Goal: Task Accomplishment & Management: Complete application form

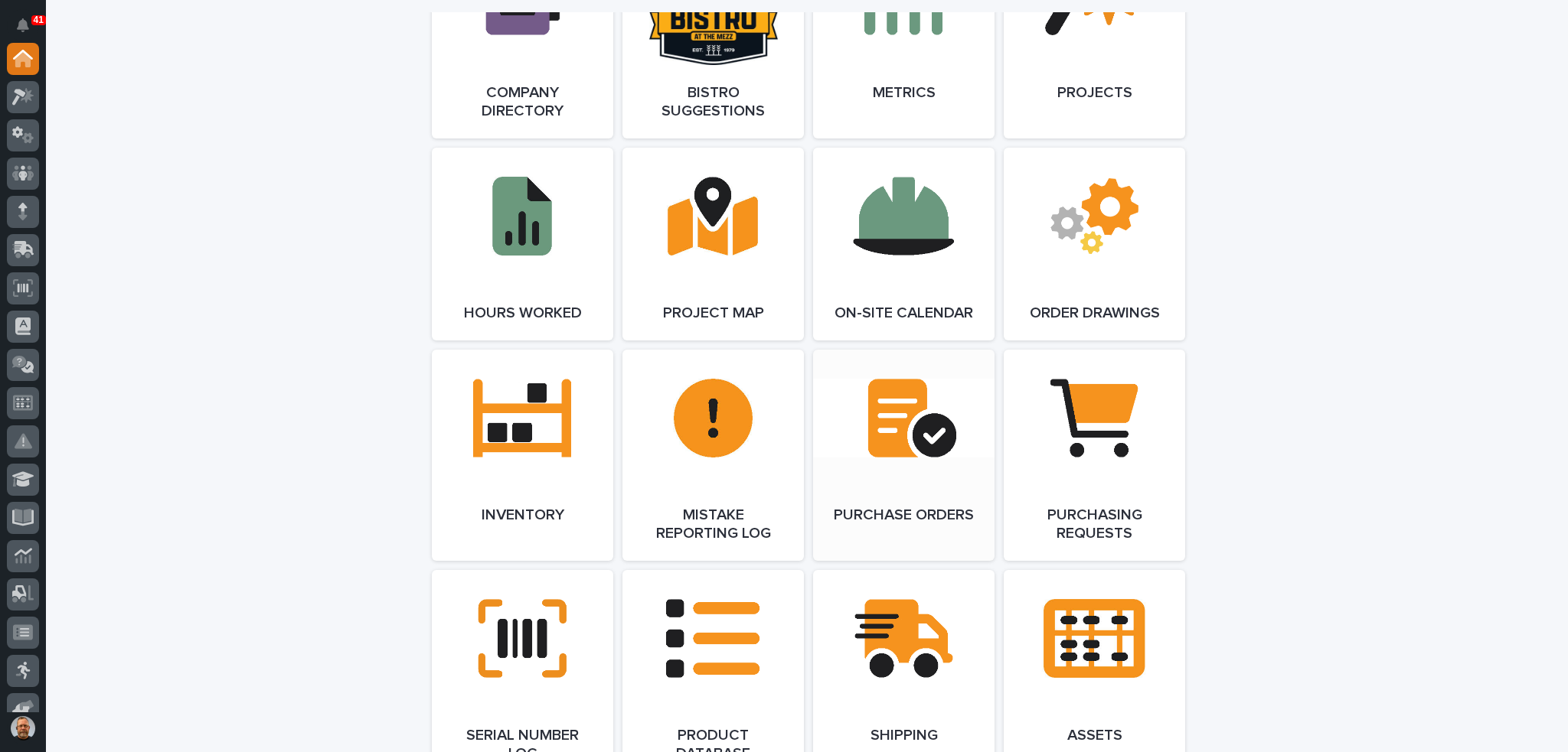
scroll to position [1300, 0]
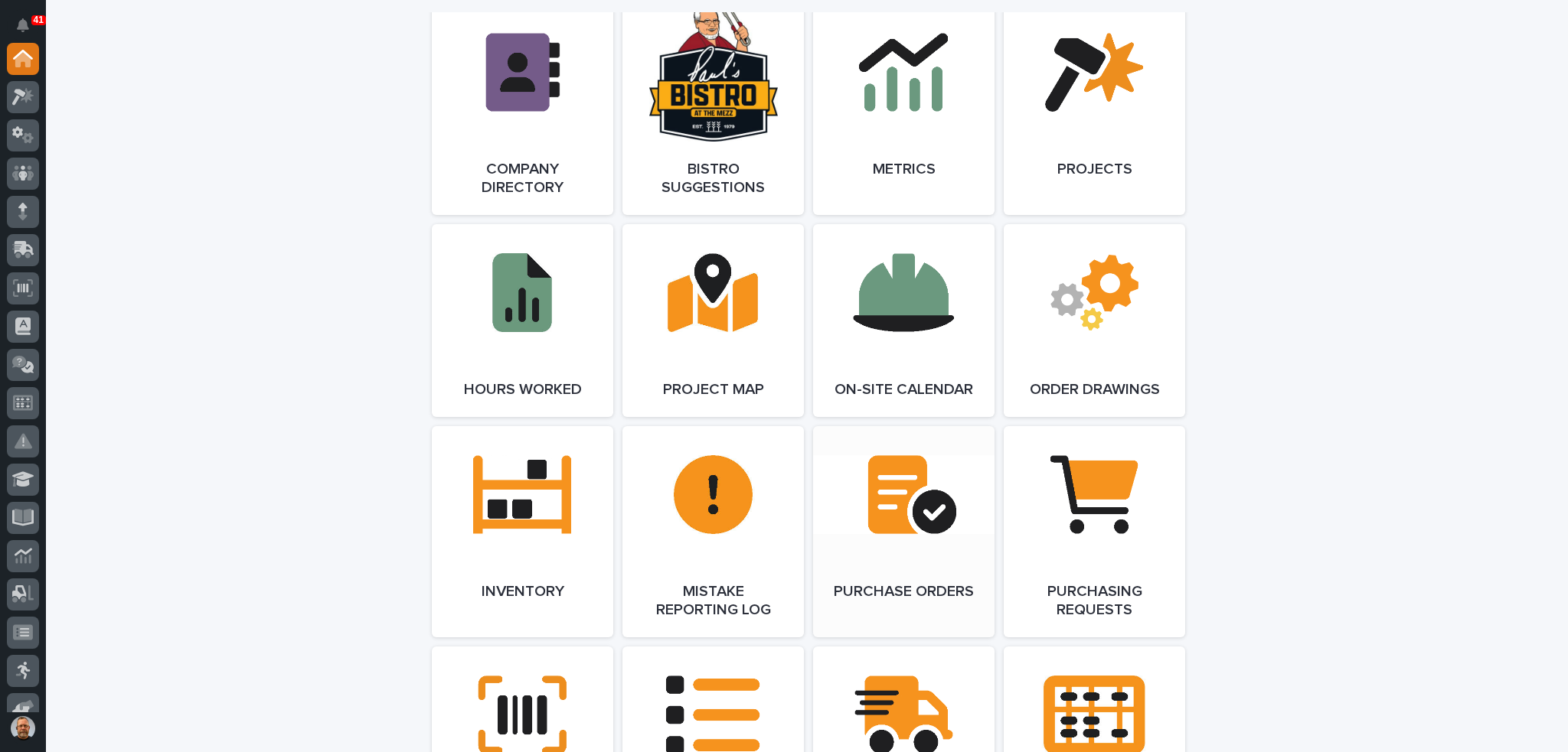
click at [904, 502] on link "Open Link" at bounding box center [904, 531] width 182 height 211
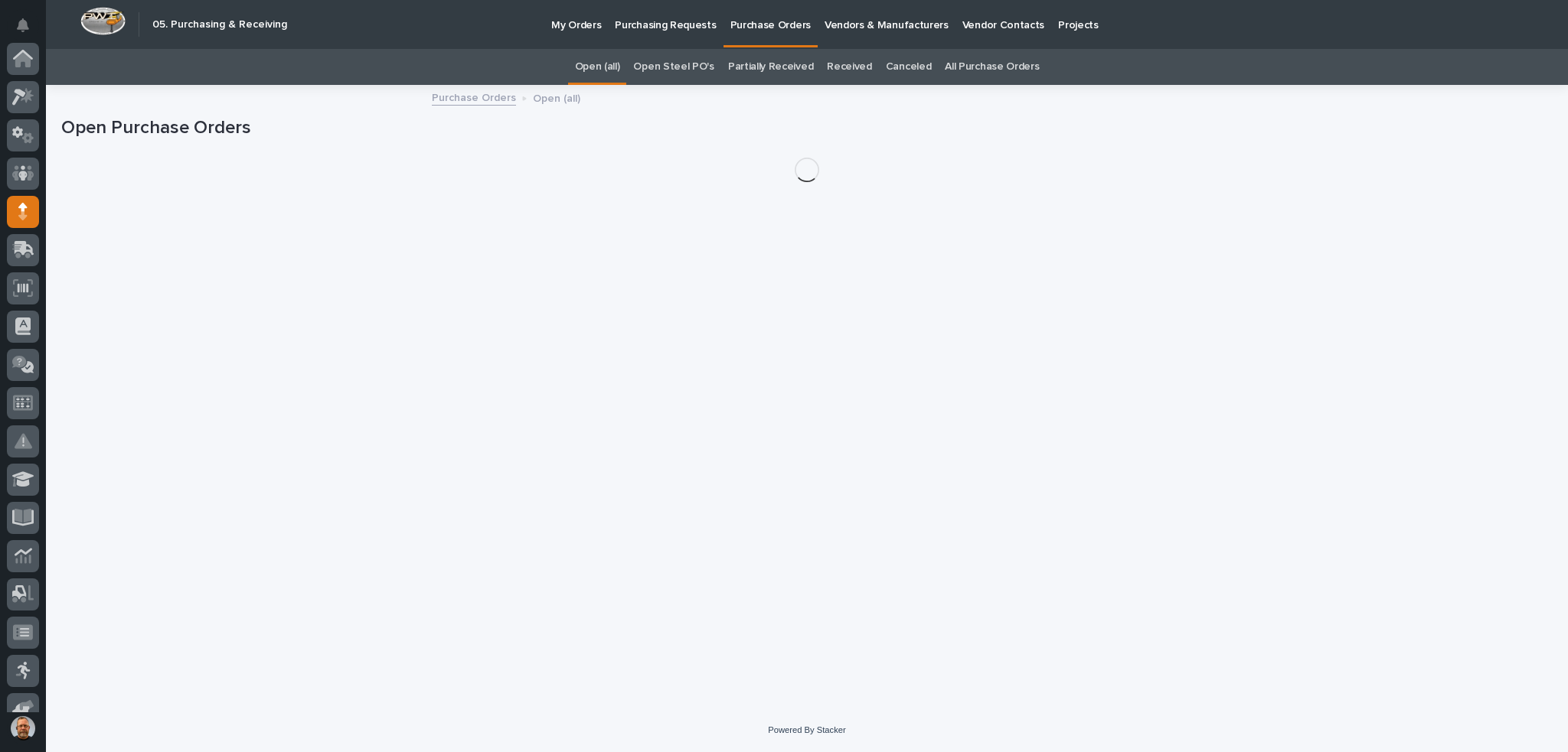
scroll to position [153, 0]
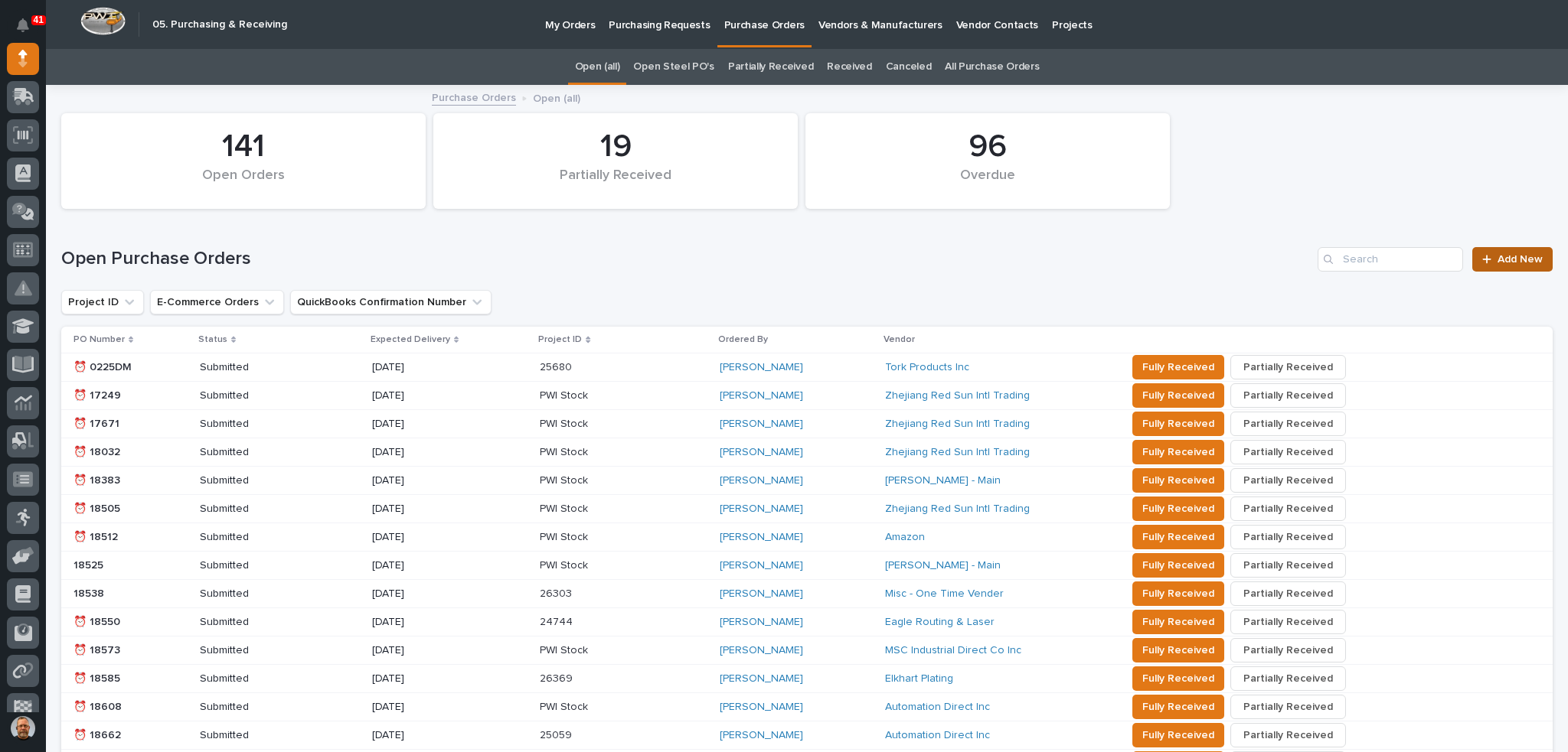
click at [1497, 261] on span "Add New" at bounding box center [1519, 259] width 45 height 10
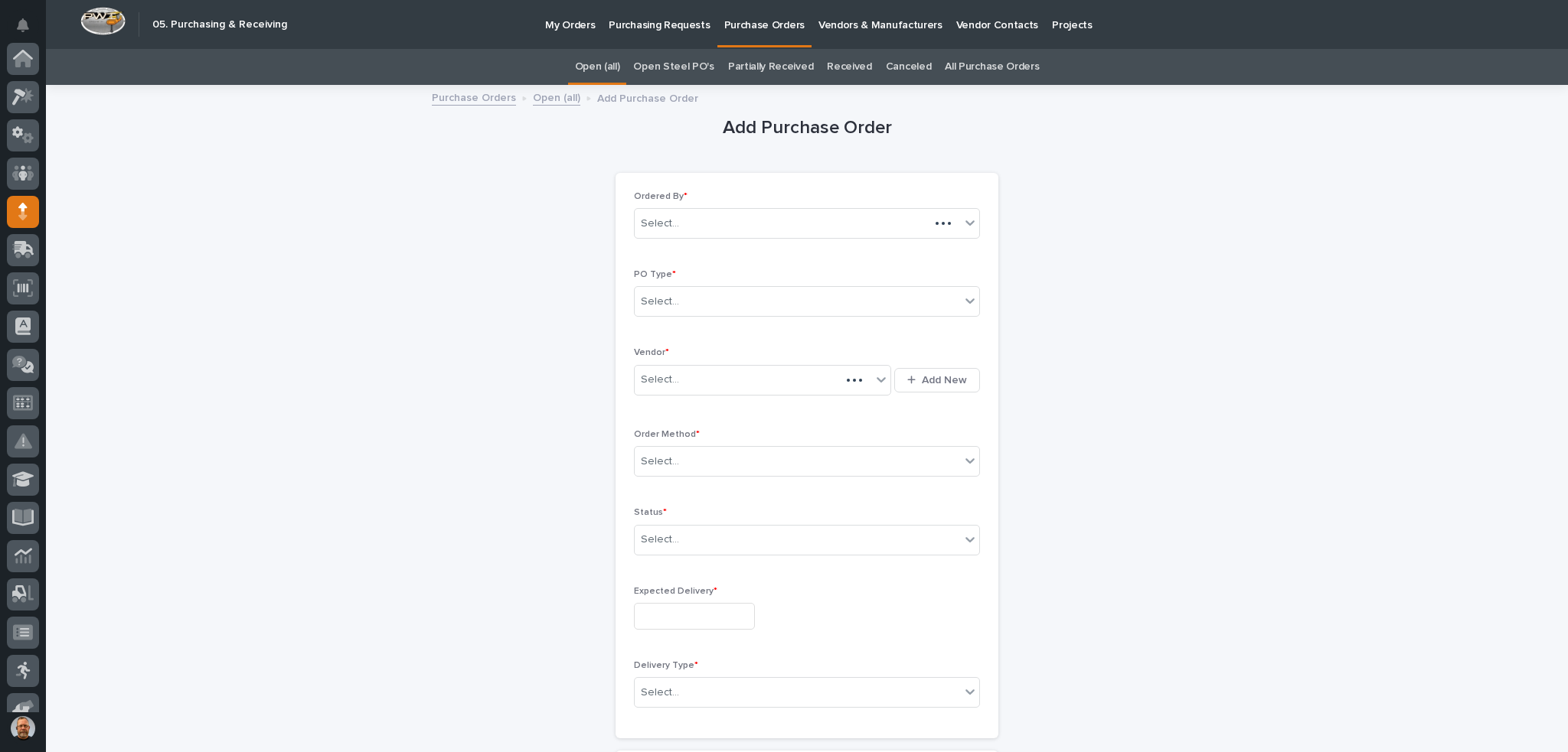
scroll to position [153, 0]
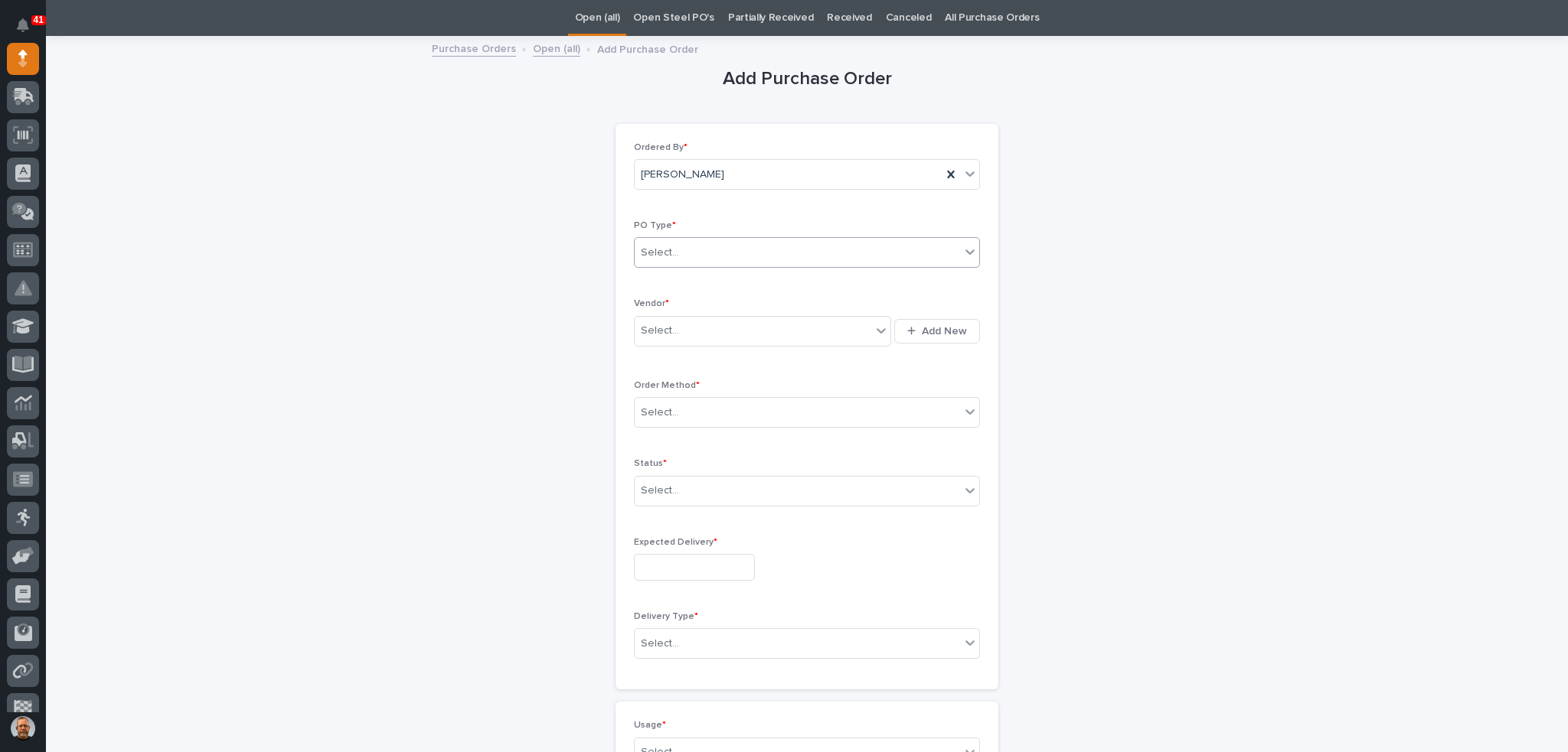
click at [687, 255] on div "Select..." at bounding box center [797, 253] width 325 height 26
click at [680, 305] on div "Paper" at bounding box center [800, 308] width 345 height 27
click at [682, 331] on div "Select..." at bounding box center [753, 331] width 237 height 26
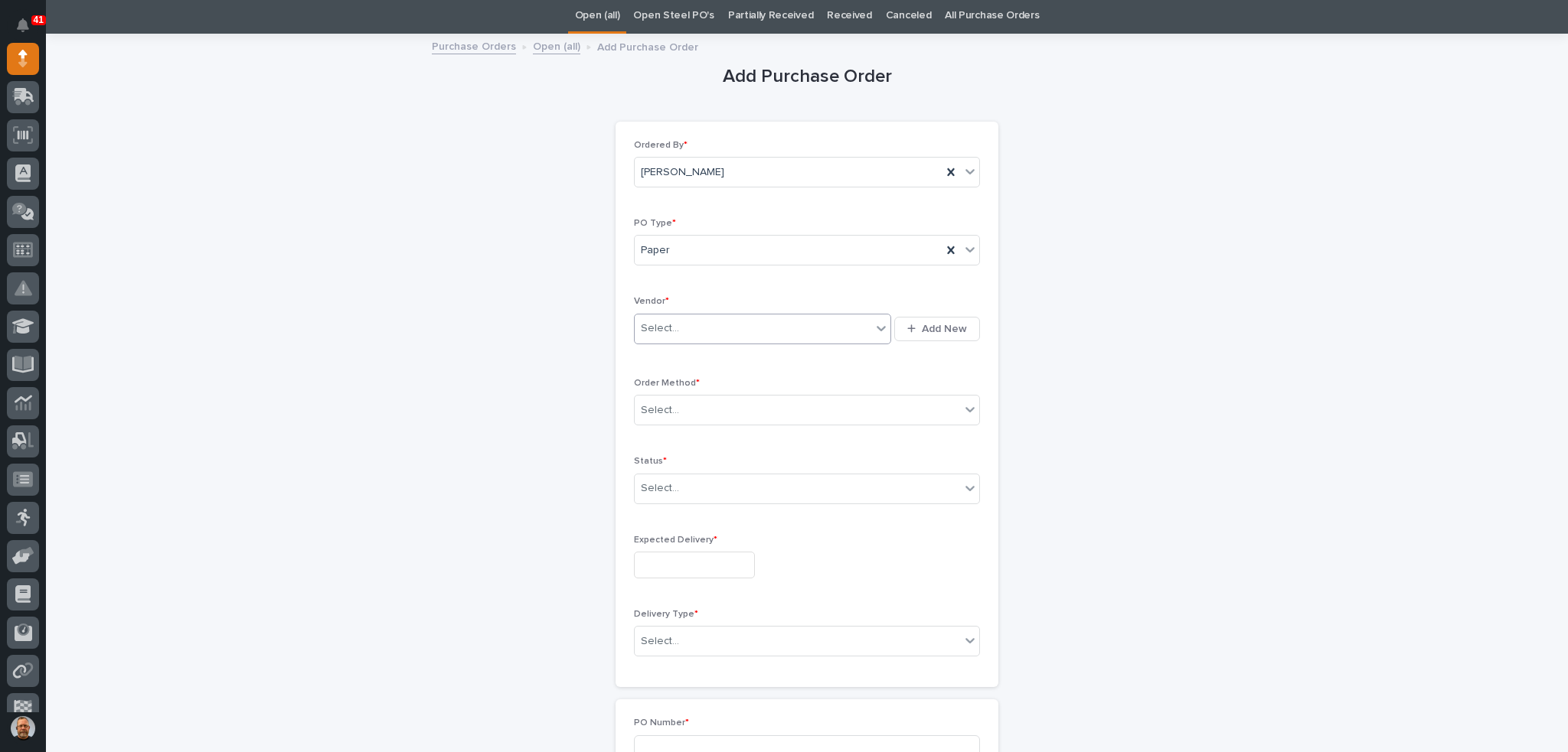
scroll to position [25, 0]
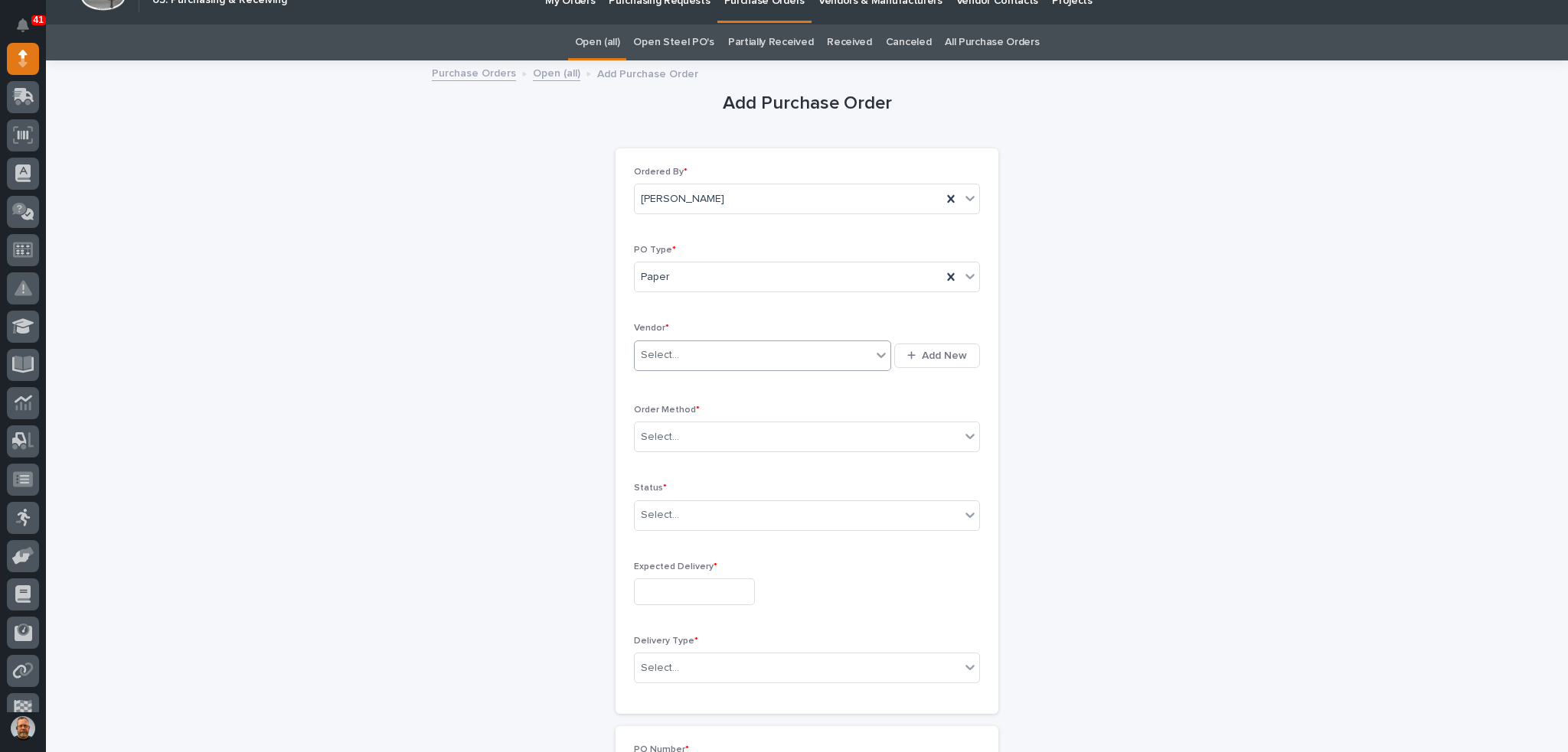
click at [876, 352] on icon at bounding box center [880, 355] width 15 height 15
click at [878, 354] on icon at bounding box center [880, 355] width 15 height 15
type input "*"
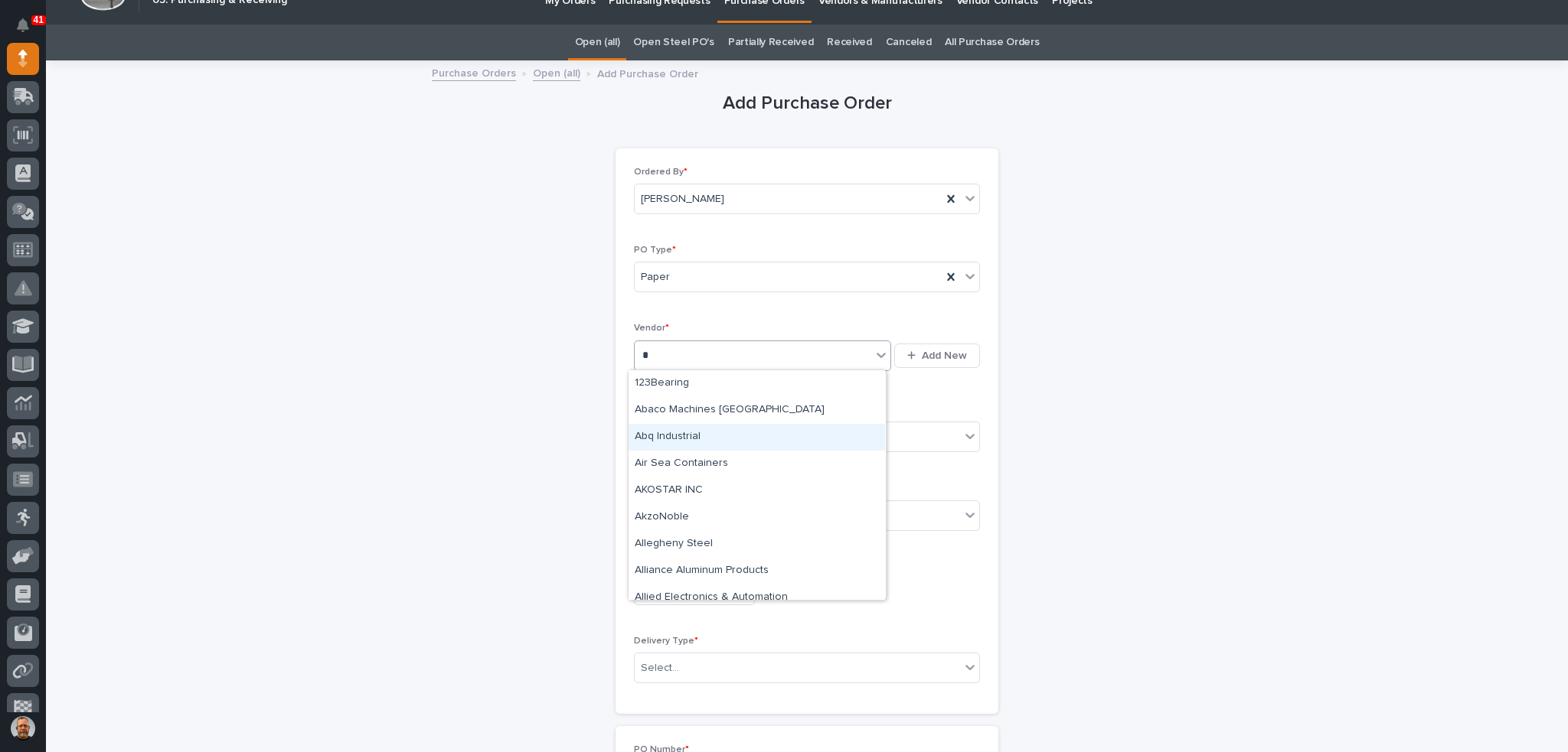
click at [775, 440] on div "Abq Industrial" at bounding box center [756, 437] width 257 height 27
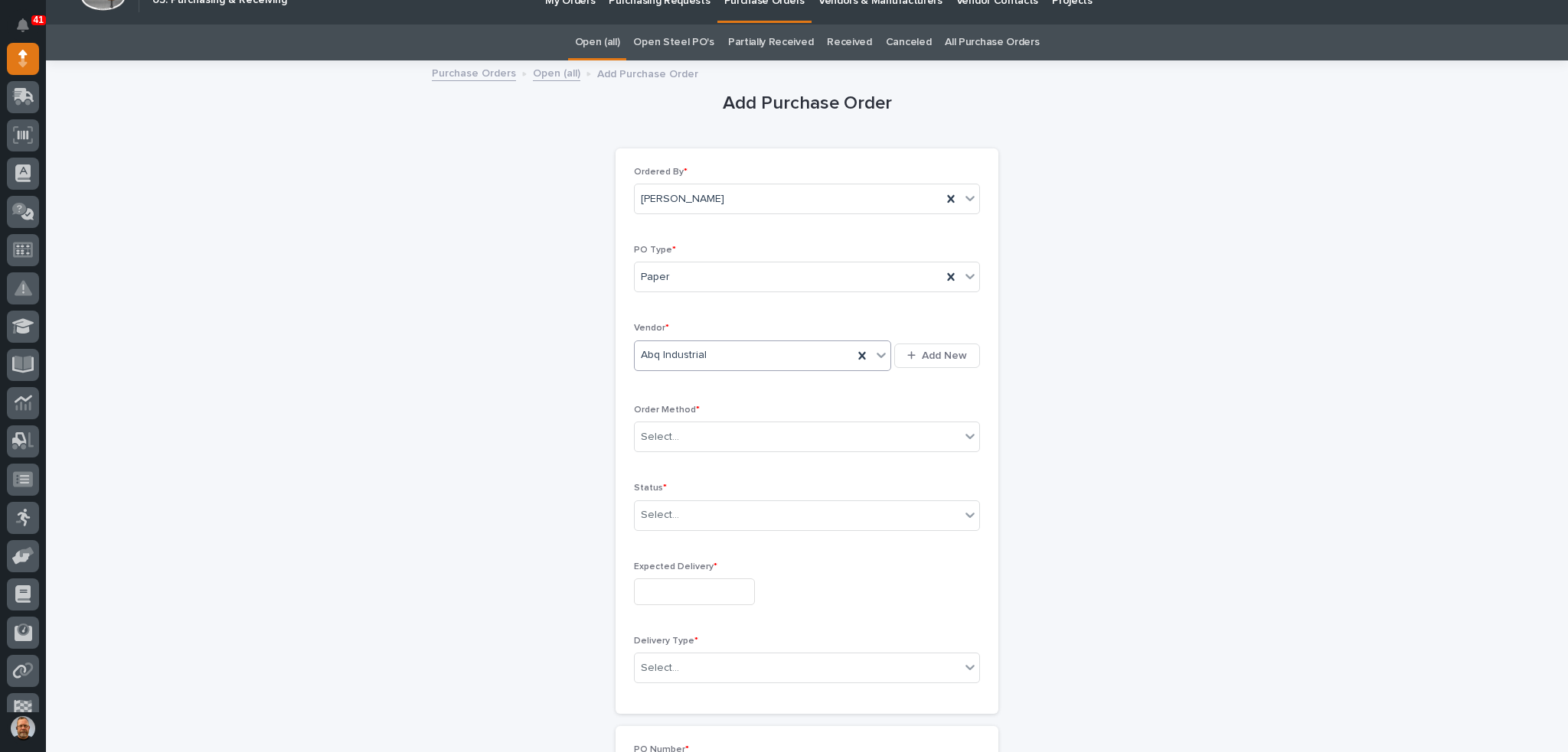
click at [789, 356] on div "Abq Industrial" at bounding box center [744, 356] width 218 height 26
drag, startPoint x: 708, startPoint y: 351, endPoint x: 706, endPoint y: 360, distance: 9.2
click at [664, 361] on div "Abq Industrial" at bounding box center [744, 356] width 218 height 26
drag, startPoint x: 701, startPoint y: 356, endPoint x: 689, endPoint y: 349, distance: 13.9
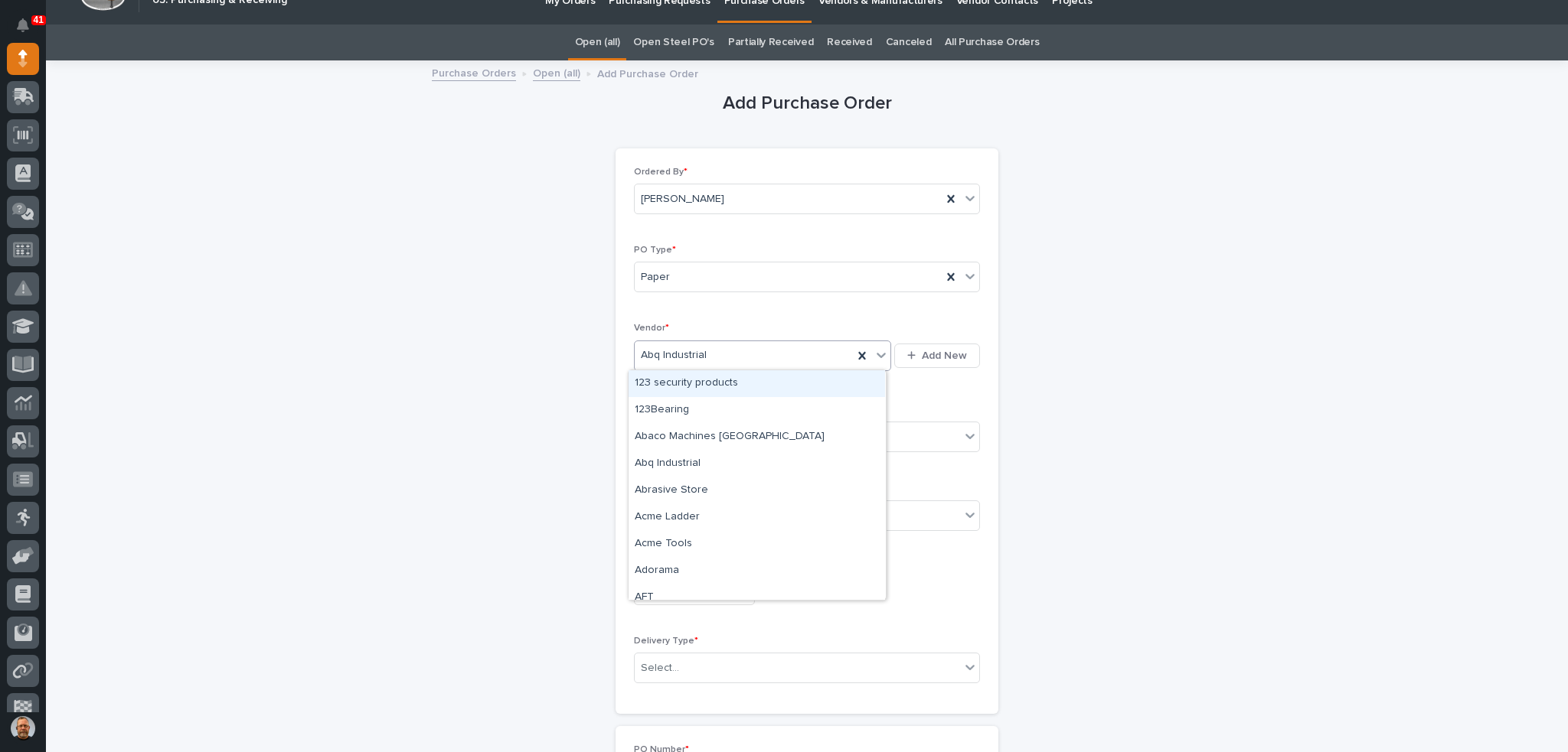
click at [683, 351] on div "Abq Industrial" at bounding box center [744, 356] width 218 height 26
click at [693, 349] on span "Abq Industrial" at bounding box center [673, 356] width 66 height 16
drag, startPoint x: 703, startPoint y: 352, endPoint x: 659, endPoint y: 352, distance: 44.0
click at [659, 352] on div "Abq Industrial" at bounding box center [744, 356] width 218 height 26
click at [635, 350] on div "Abq Industrial" at bounding box center [744, 356] width 218 height 26
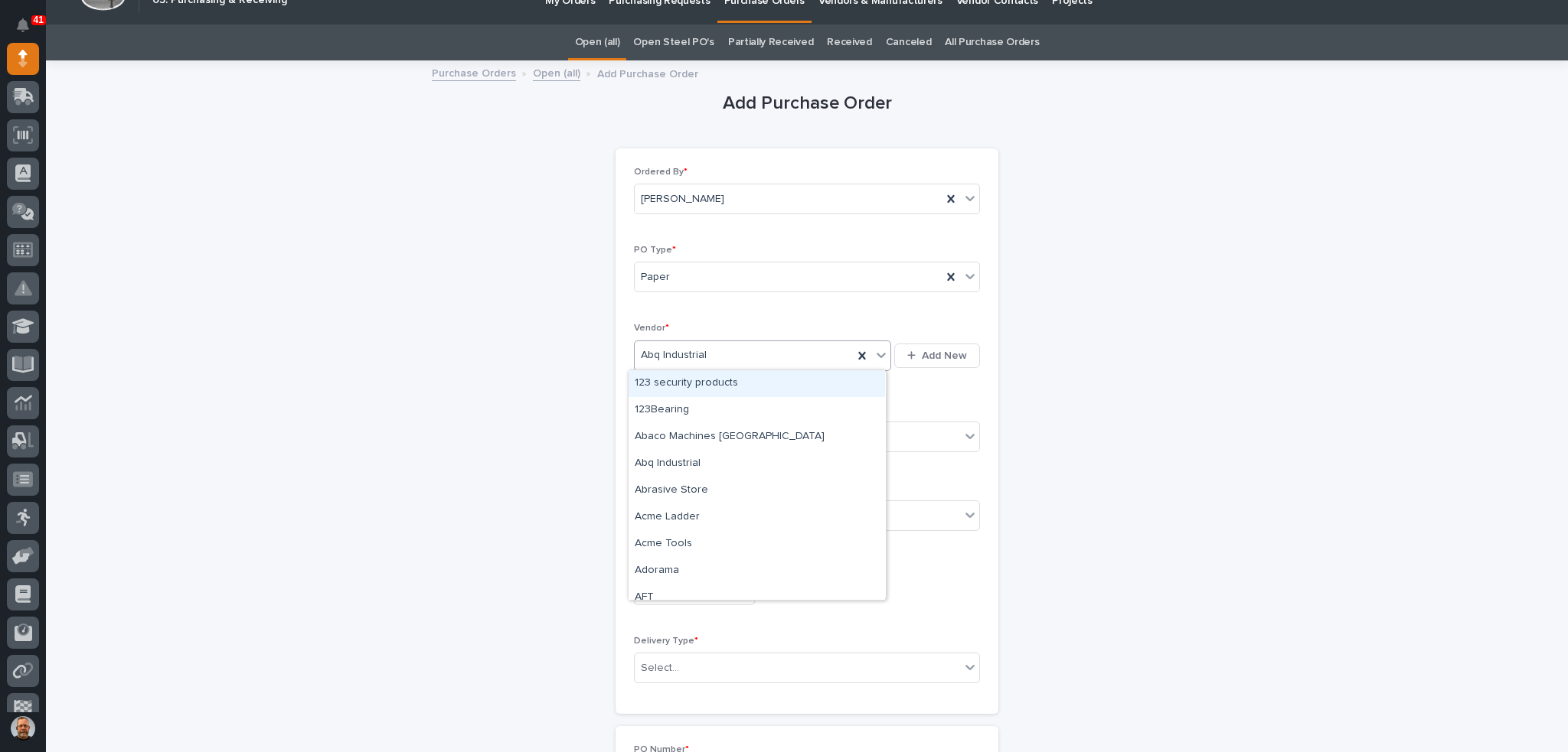
drag, startPoint x: 634, startPoint y: 350, endPoint x: 733, endPoint y: 350, distance: 99.0
click at [648, 351] on span "Abq Industrial" at bounding box center [673, 356] width 66 height 16
drag, startPoint x: 856, startPoint y: 354, endPoint x: 795, endPoint y: 356, distance: 61.0
click at [854, 354] on icon at bounding box center [861, 356] width 15 height 15
type input "******"
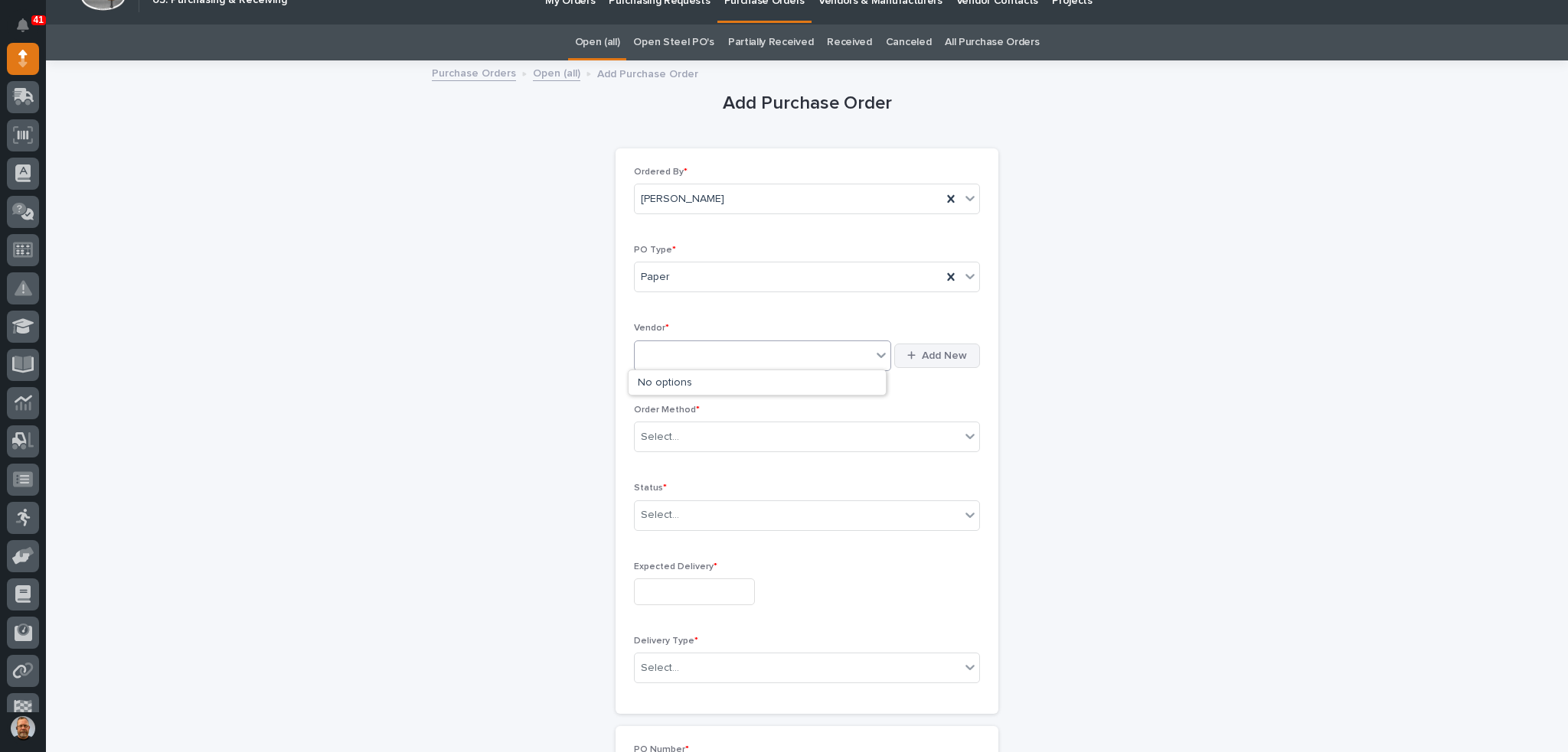
click at [947, 354] on span "Add New" at bounding box center [944, 356] width 45 height 14
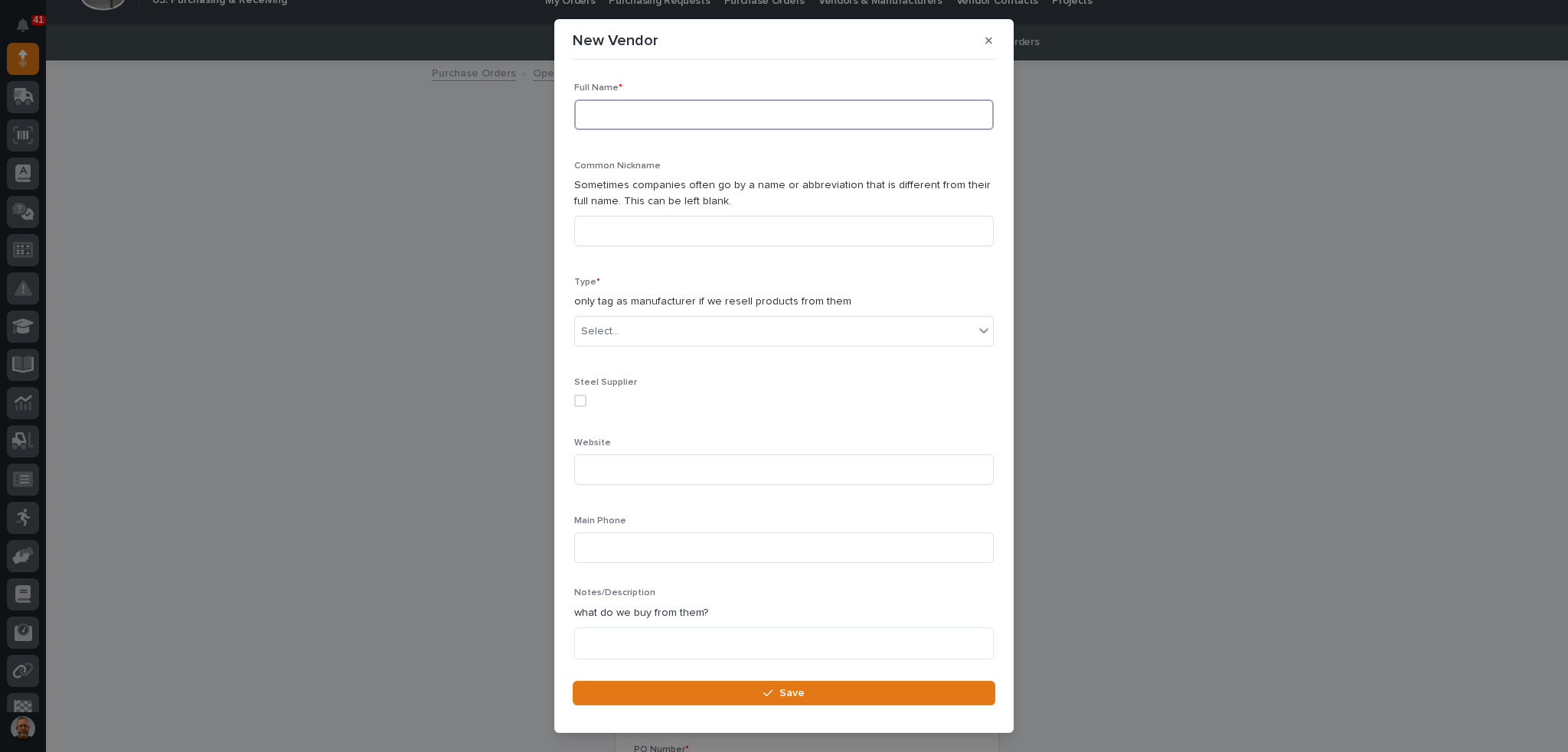
click at [600, 114] on input at bounding box center [784, 114] width 420 height 30
type input "Nassau National Cable"
click at [629, 231] on input at bounding box center [784, 231] width 420 height 30
type input "NNC"
click at [634, 335] on div "Select..." at bounding box center [774, 332] width 399 height 26
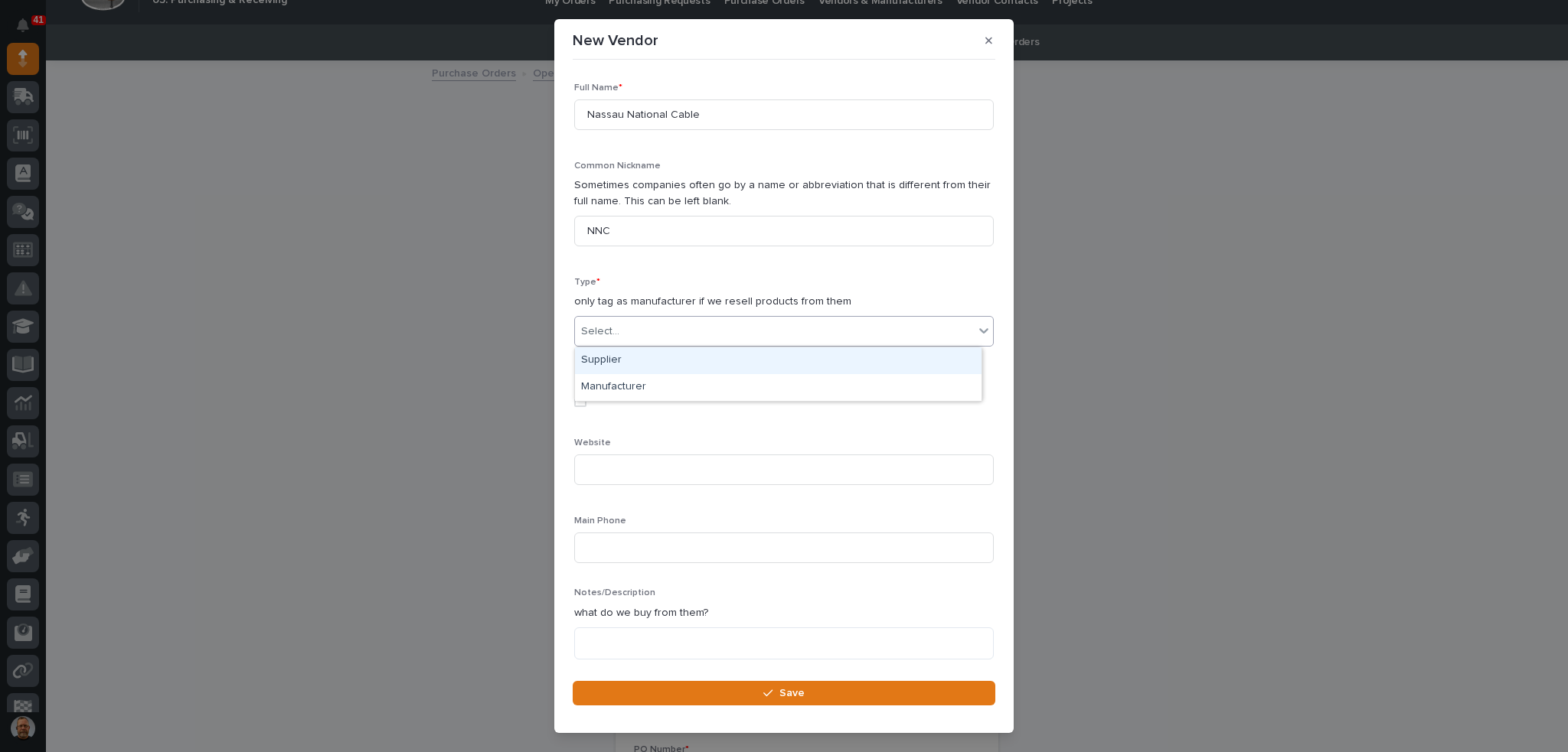
click at [636, 364] on div "Supplier" at bounding box center [778, 361] width 406 height 27
click at [628, 465] on input at bounding box center [784, 470] width 420 height 30
click at [641, 472] on input at bounding box center [784, 470] width 420 height 30
paste input "www.nassaunationalcable.com"
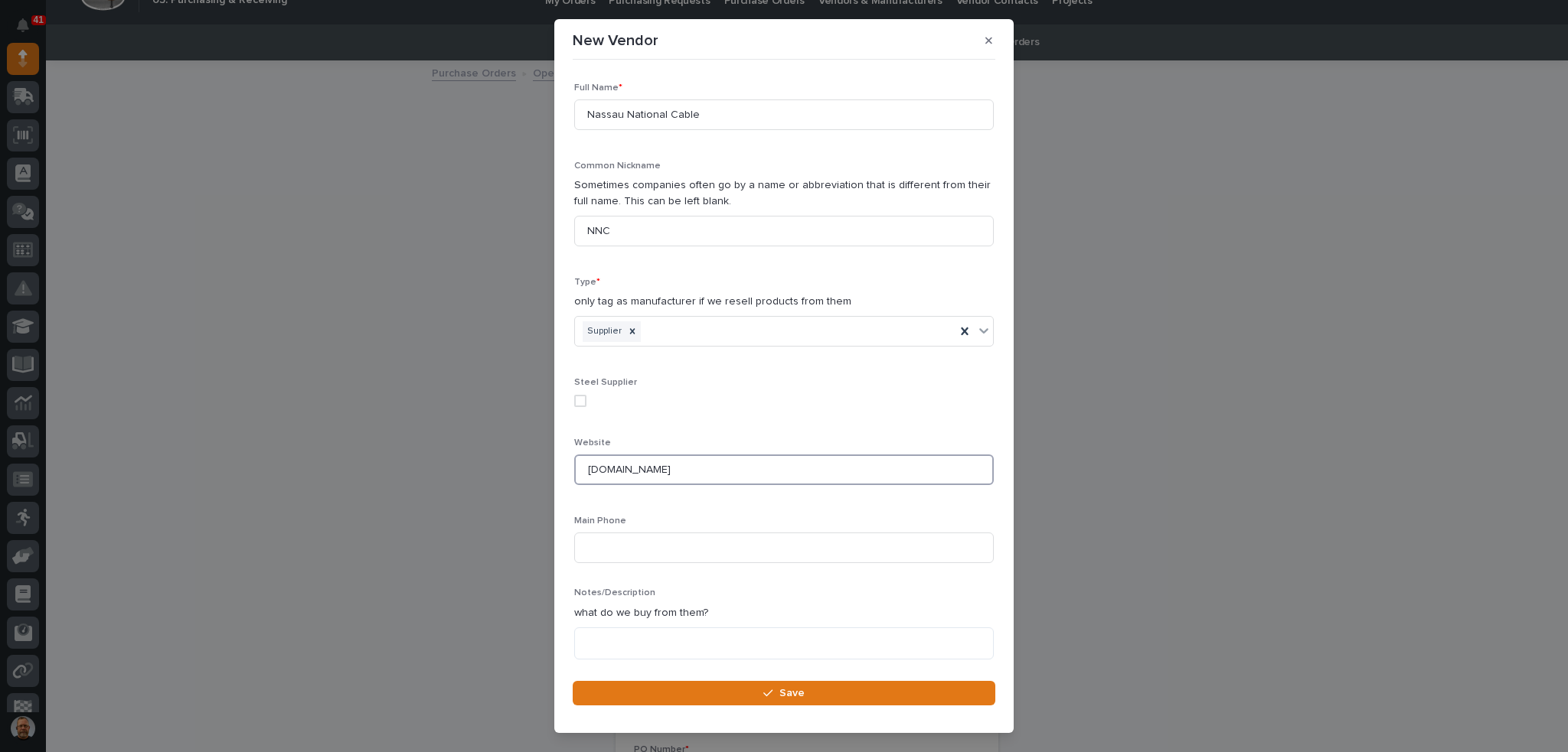
type input "www.nassaunationalcable.com"
click at [598, 549] on input at bounding box center [784, 547] width 420 height 30
paste input "516-482-6313"
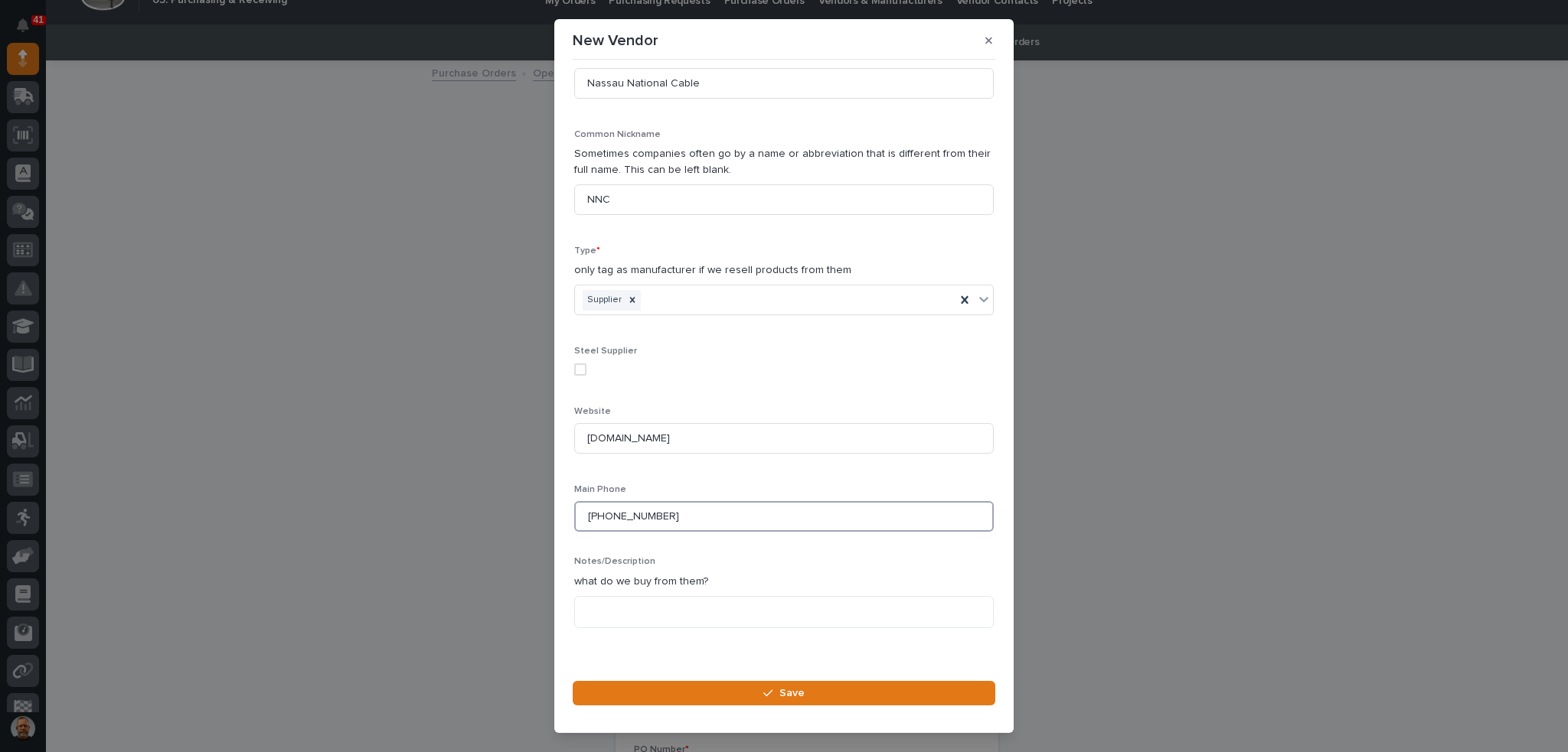
scroll to position [44, 0]
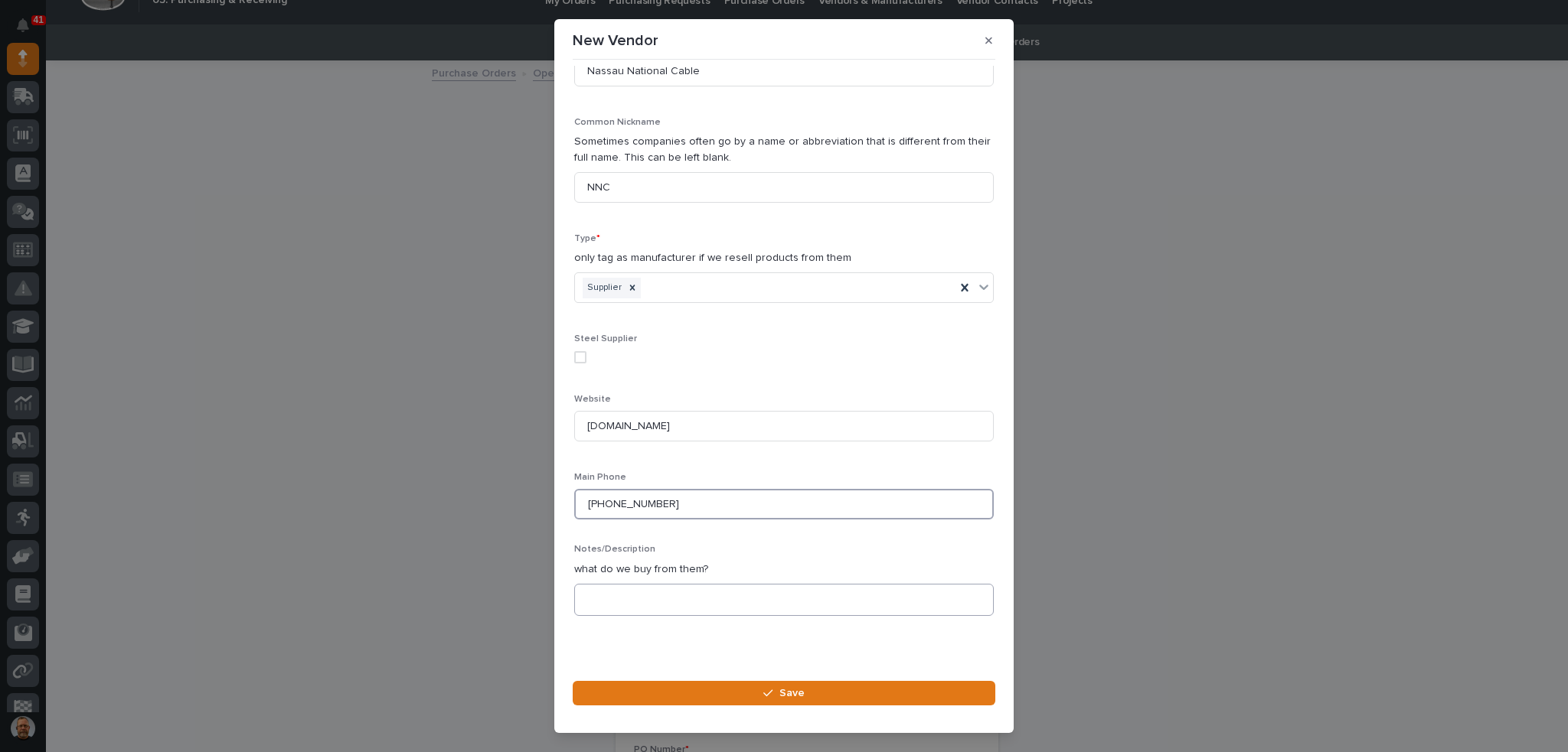
type input "516-482-6313"
click at [624, 598] on textarea at bounding box center [784, 599] width 420 height 33
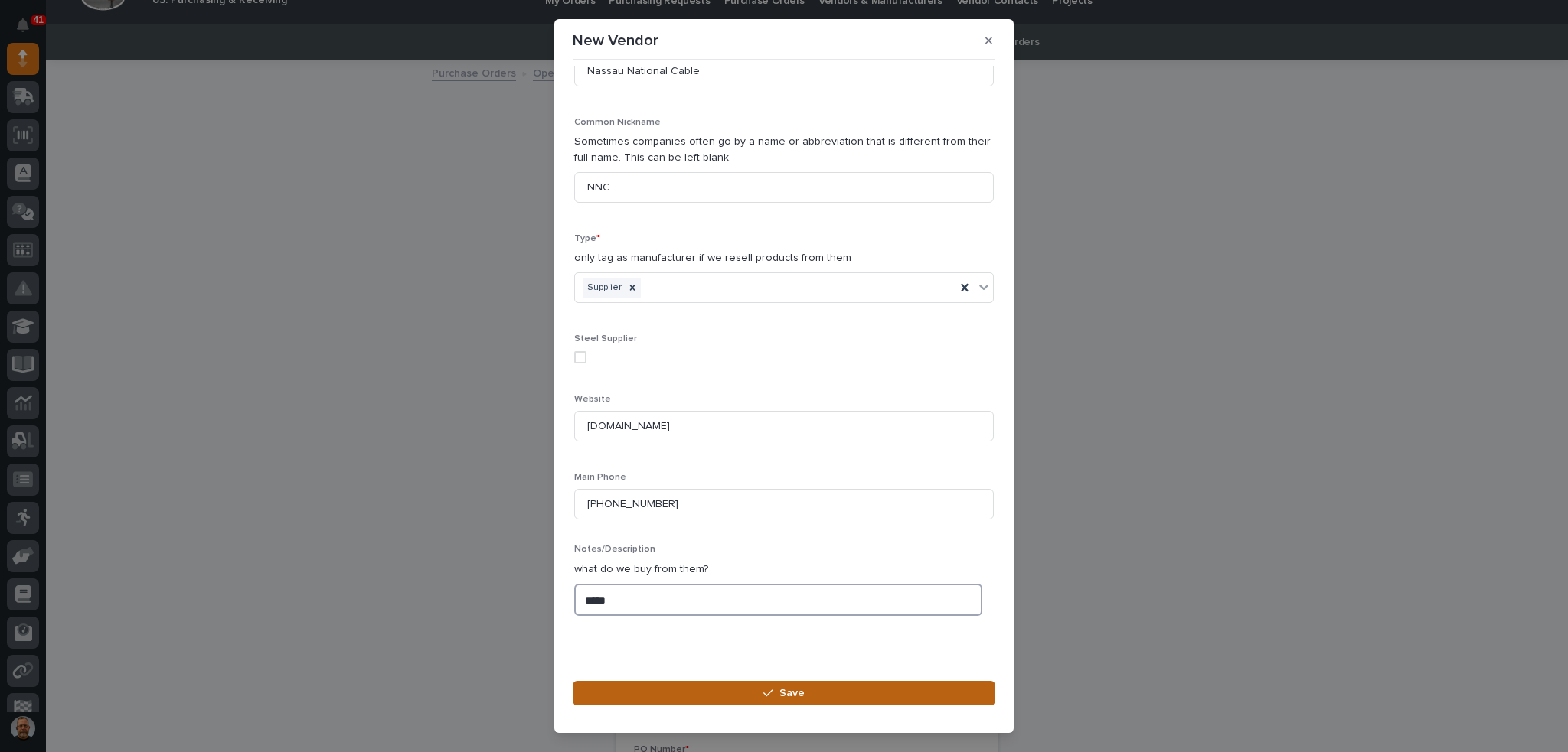
type textarea "*****"
click at [672, 695] on button "Save" at bounding box center [784, 693] width 422 height 25
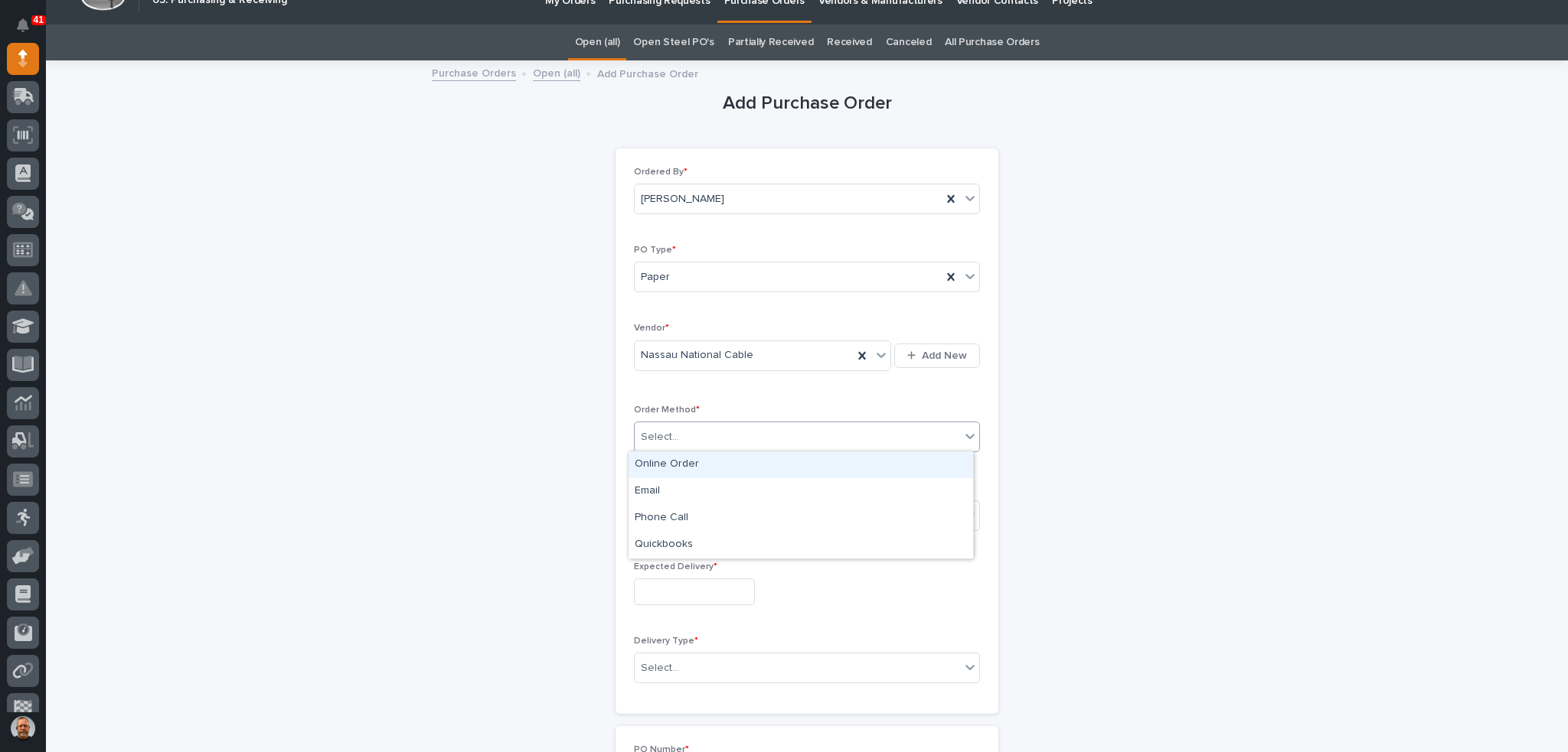
click at [675, 438] on div "Select..." at bounding box center [797, 437] width 325 height 26
click at [684, 467] on div "Online Order" at bounding box center [800, 465] width 345 height 27
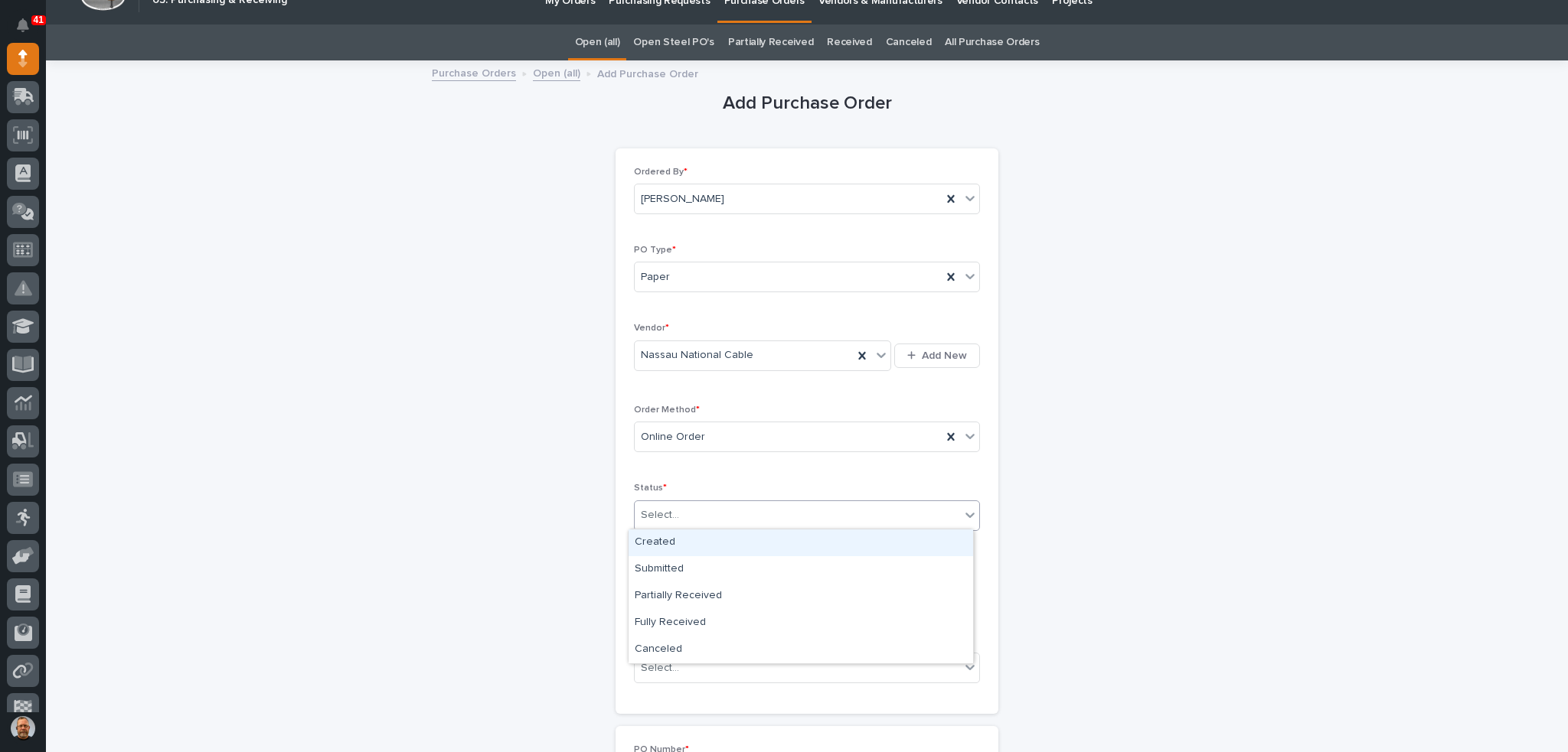
click at [693, 519] on div "Select..." at bounding box center [797, 515] width 325 height 26
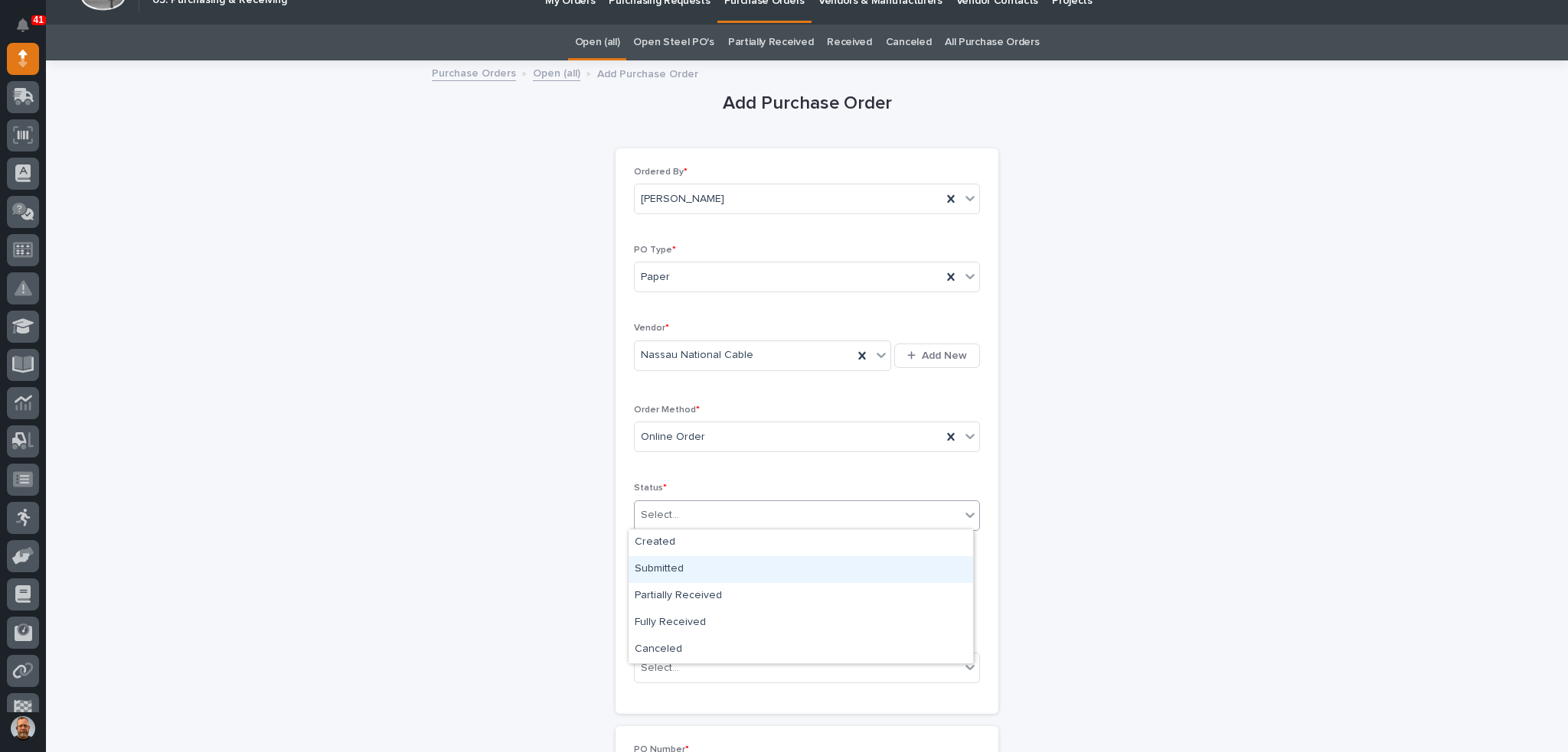
click at [697, 570] on div "Submitted" at bounding box center [800, 570] width 345 height 27
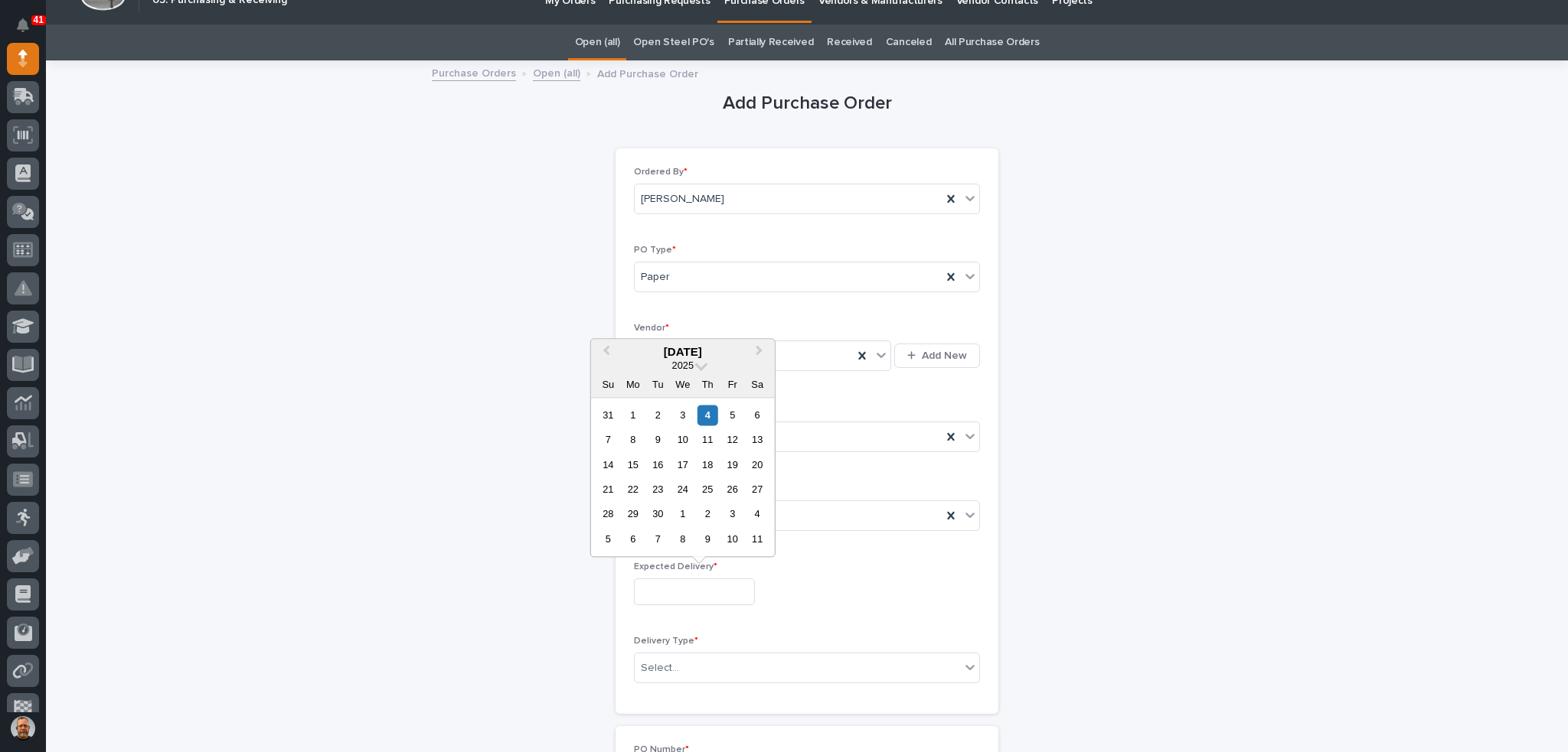
click at [701, 592] on input "text" at bounding box center [694, 592] width 121 height 27
click at [655, 442] on div "9" at bounding box center [658, 440] width 21 height 21
type input "**********"
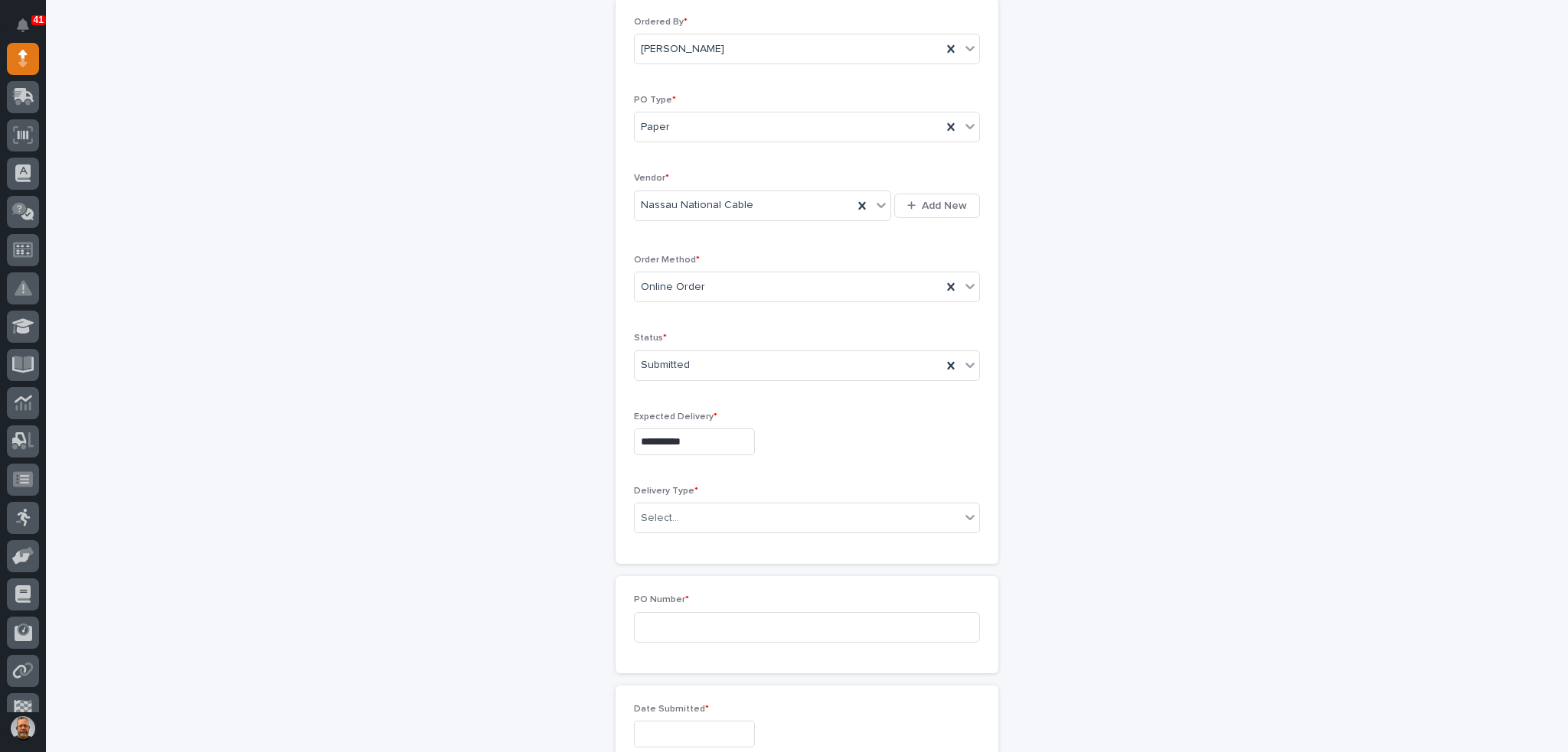
scroll to position [177, 0]
click at [685, 510] on div "Select..." at bounding box center [797, 515] width 325 height 26
click at [700, 544] on div "Deliver to PWI" at bounding box center [800, 542] width 345 height 27
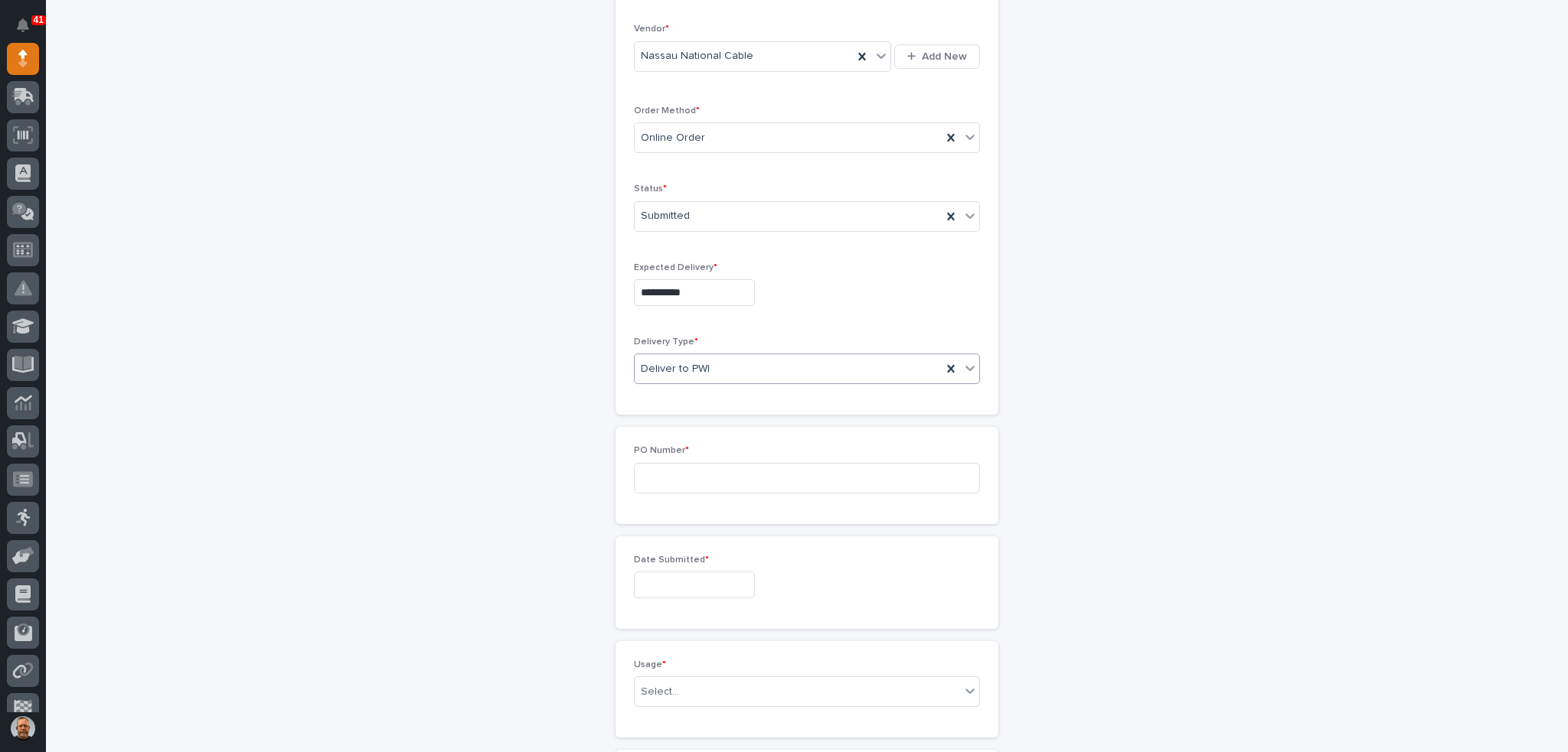
scroll to position [331, 0]
click at [697, 472] on input at bounding box center [807, 471] width 346 height 30
type input "2509041PK"
click at [681, 573] on input "text" at bounding box center [694, 578] width 121 height 27
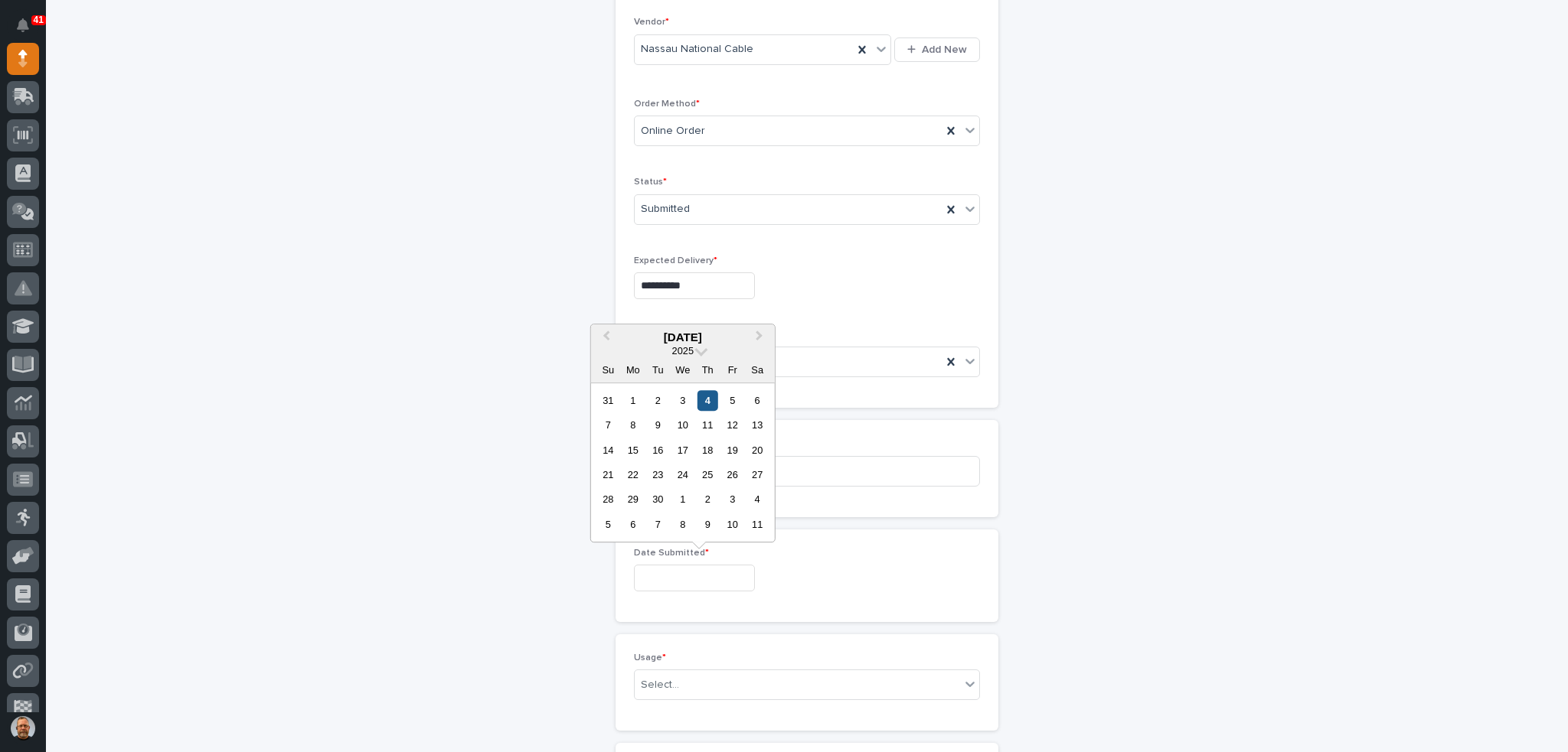
click at [708, 400] on div "4" at bounding box center [708, 400] width 21 height 21
type input "**********"
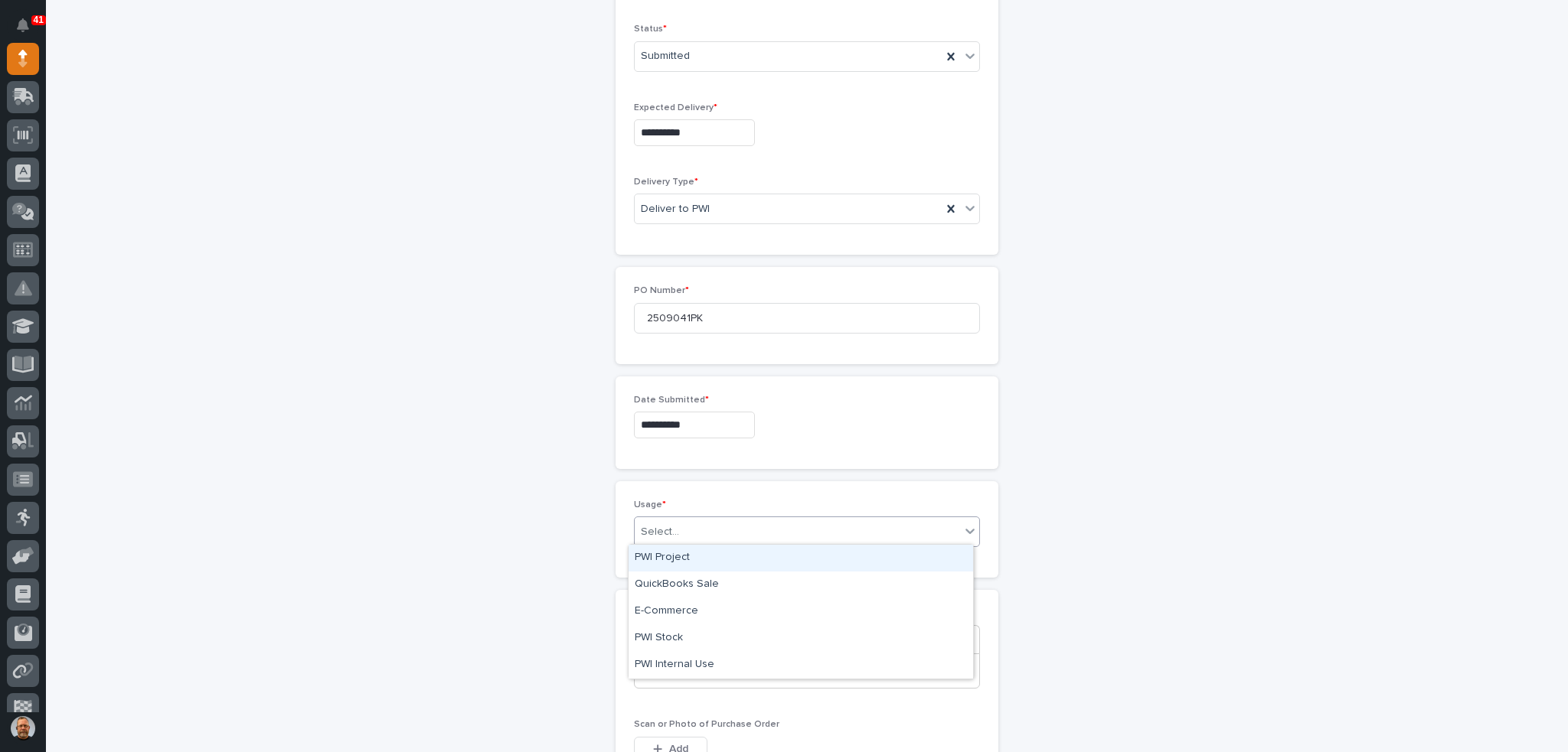
click at [698, 531] on div "Select..." at bounding box center [797, 532] width 325 height 26
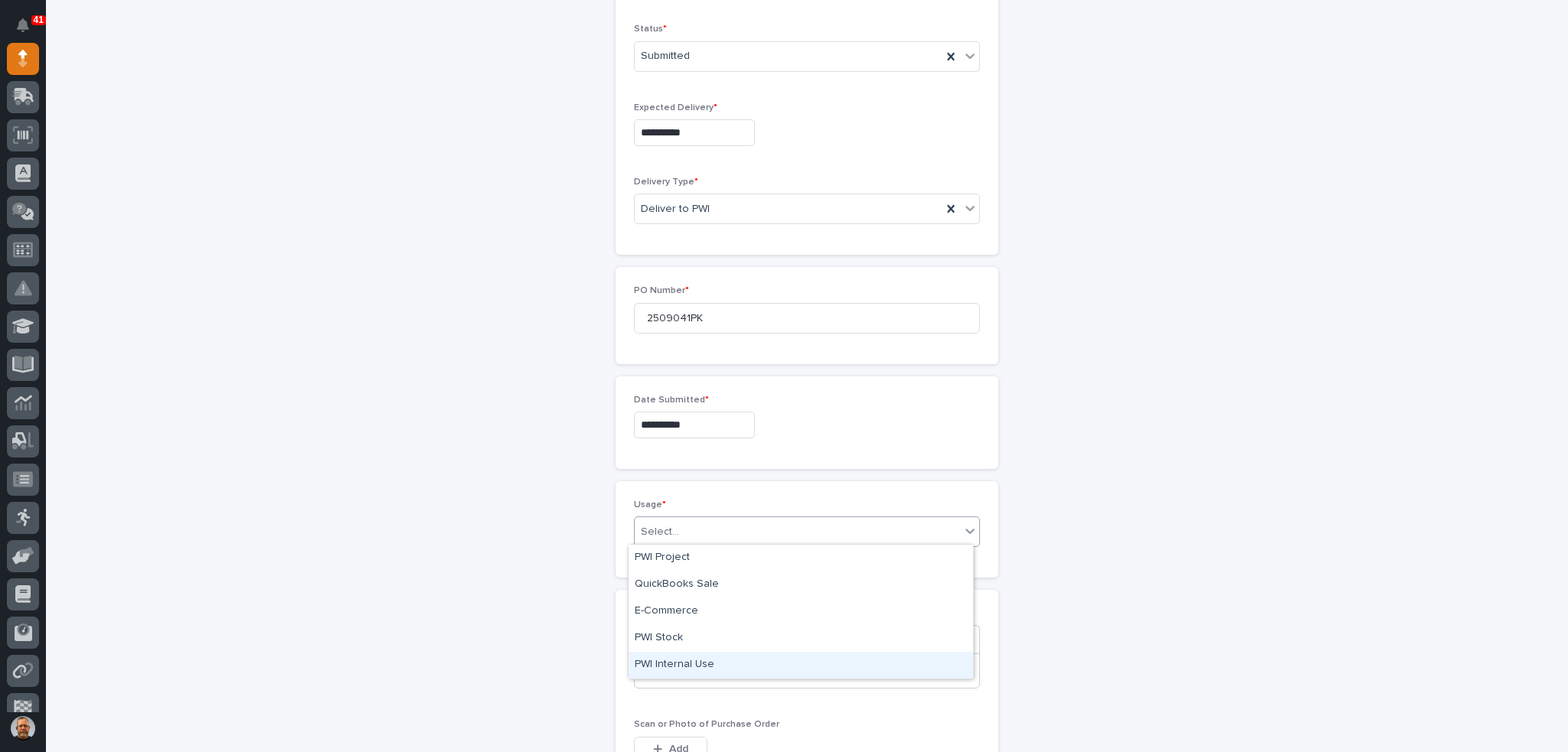
click at [734, 662] on div "PWI Internal Use" at bounding box center [800, 666] width 345 height 27
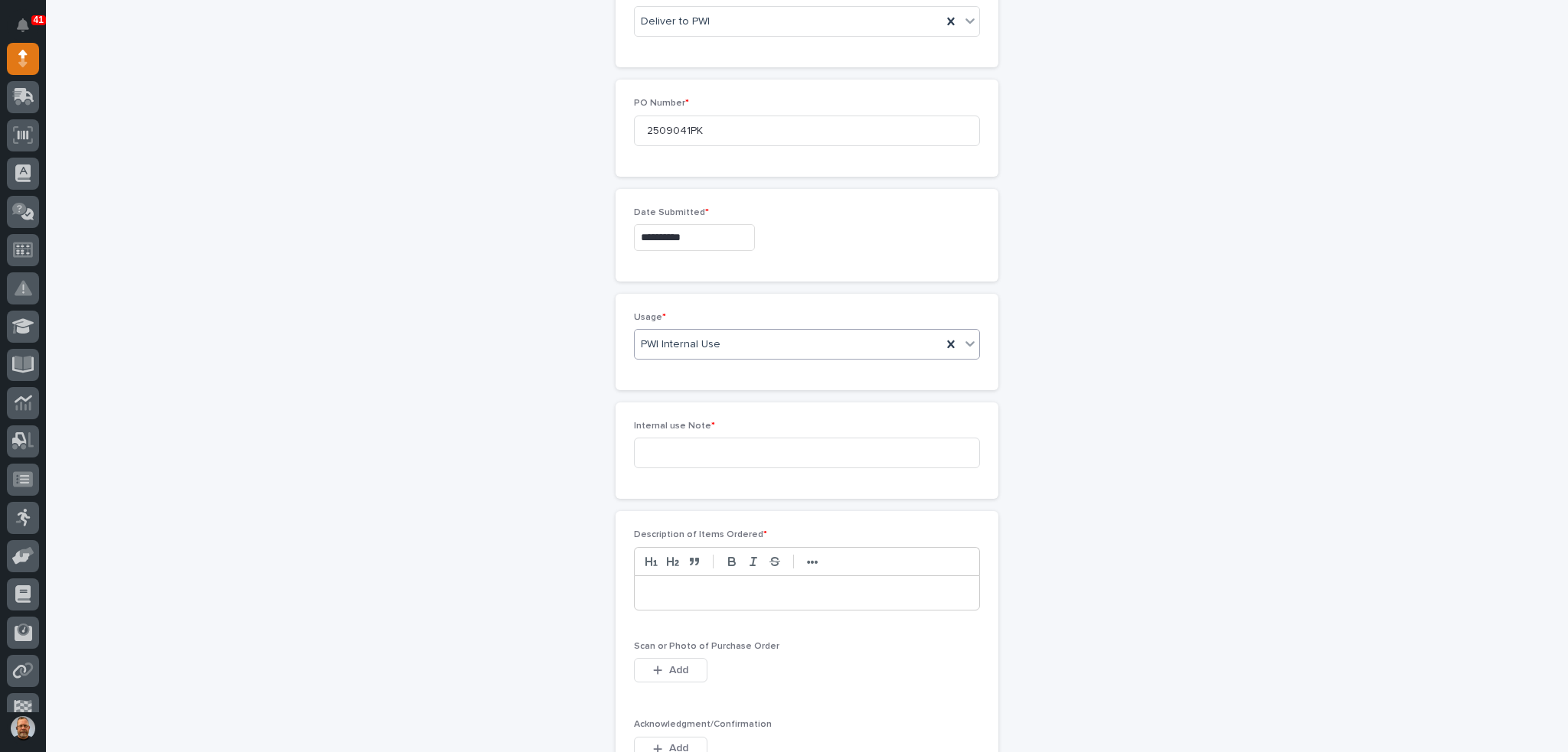
scroll to position [691, 0]
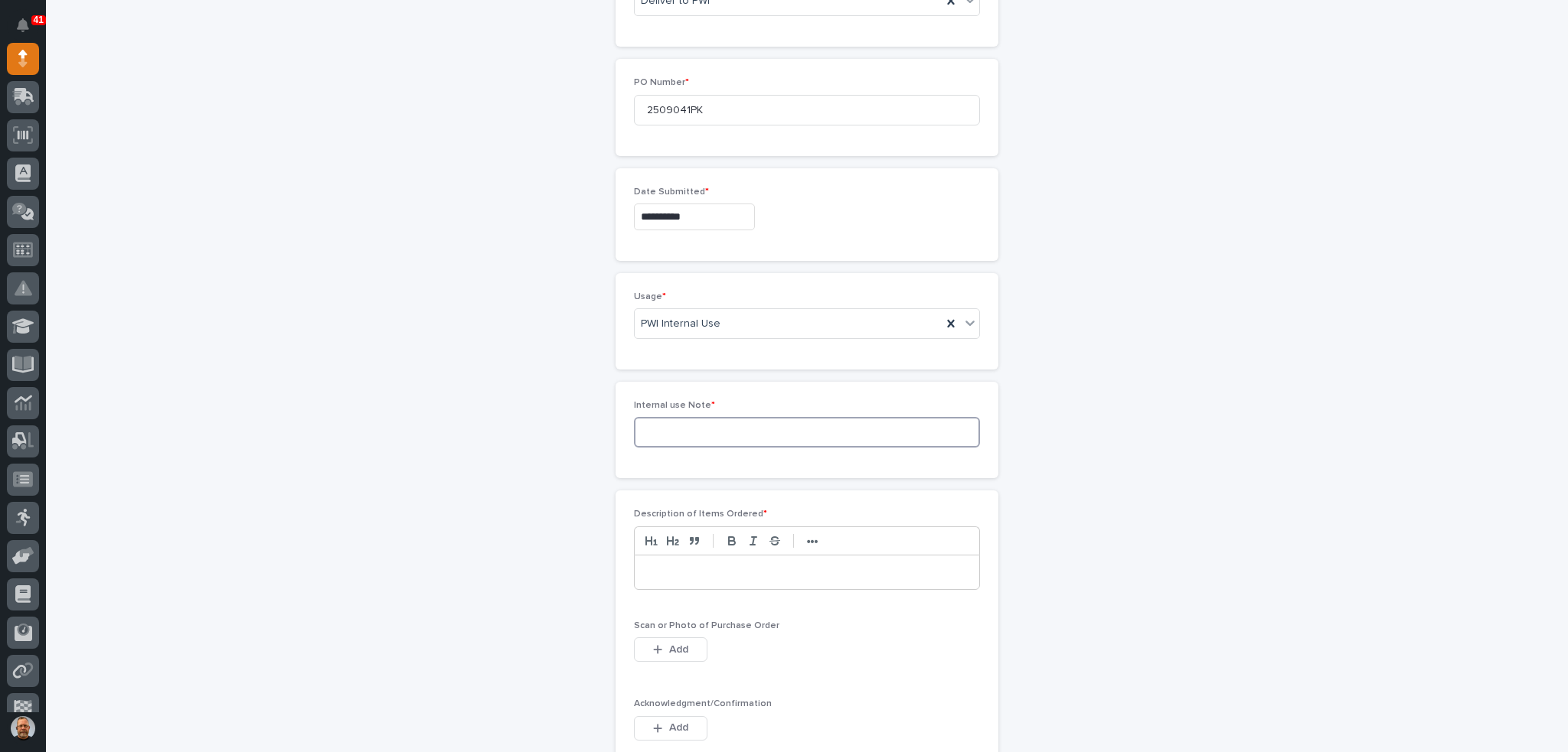
click at [683, 431] on input at bounding box center [807, 432] width 346 height 30
type input "Testing Cable for R&D"
click at [671, 570] on p at bounding box center [807, 571] width 321 height 15
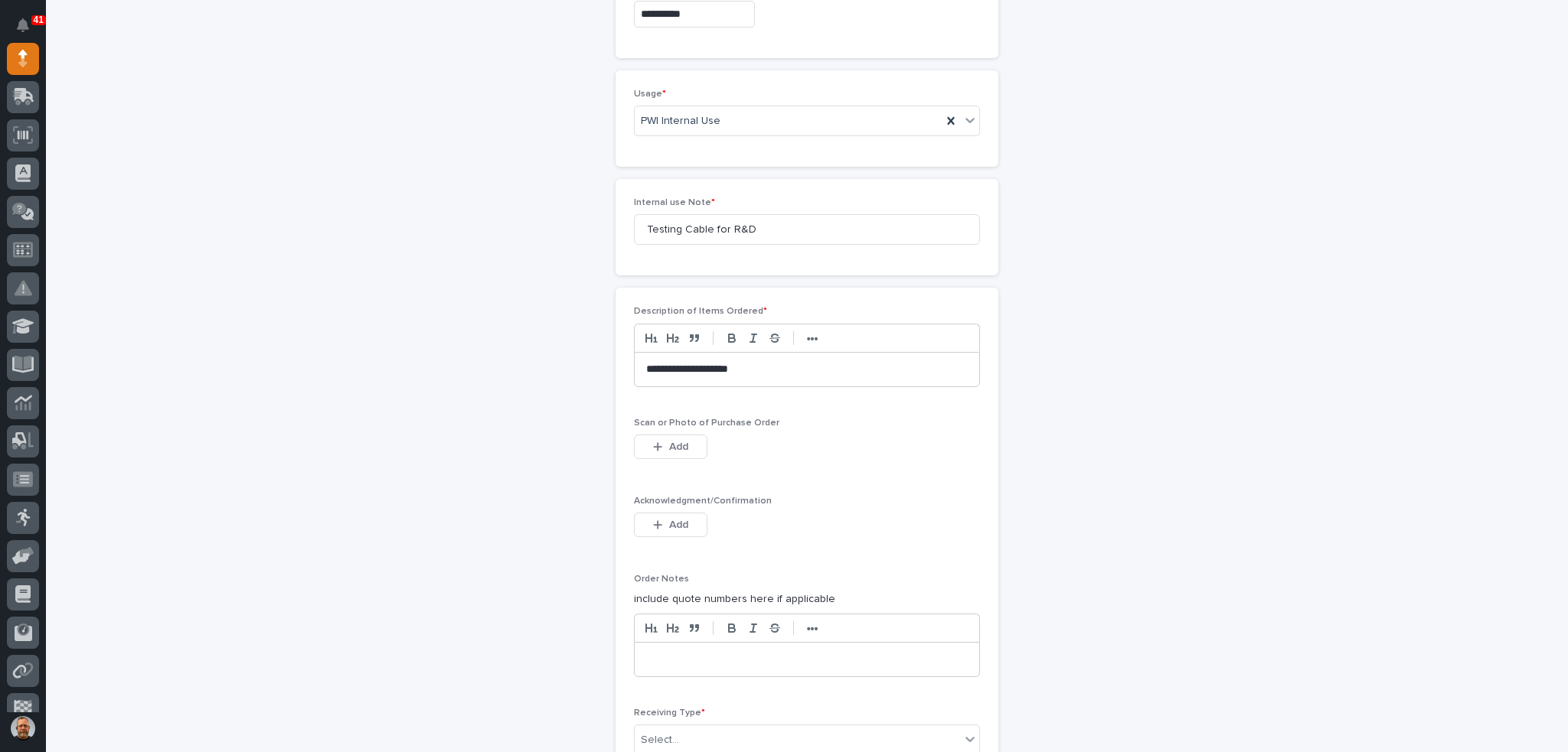
scroll to position [921, 0]
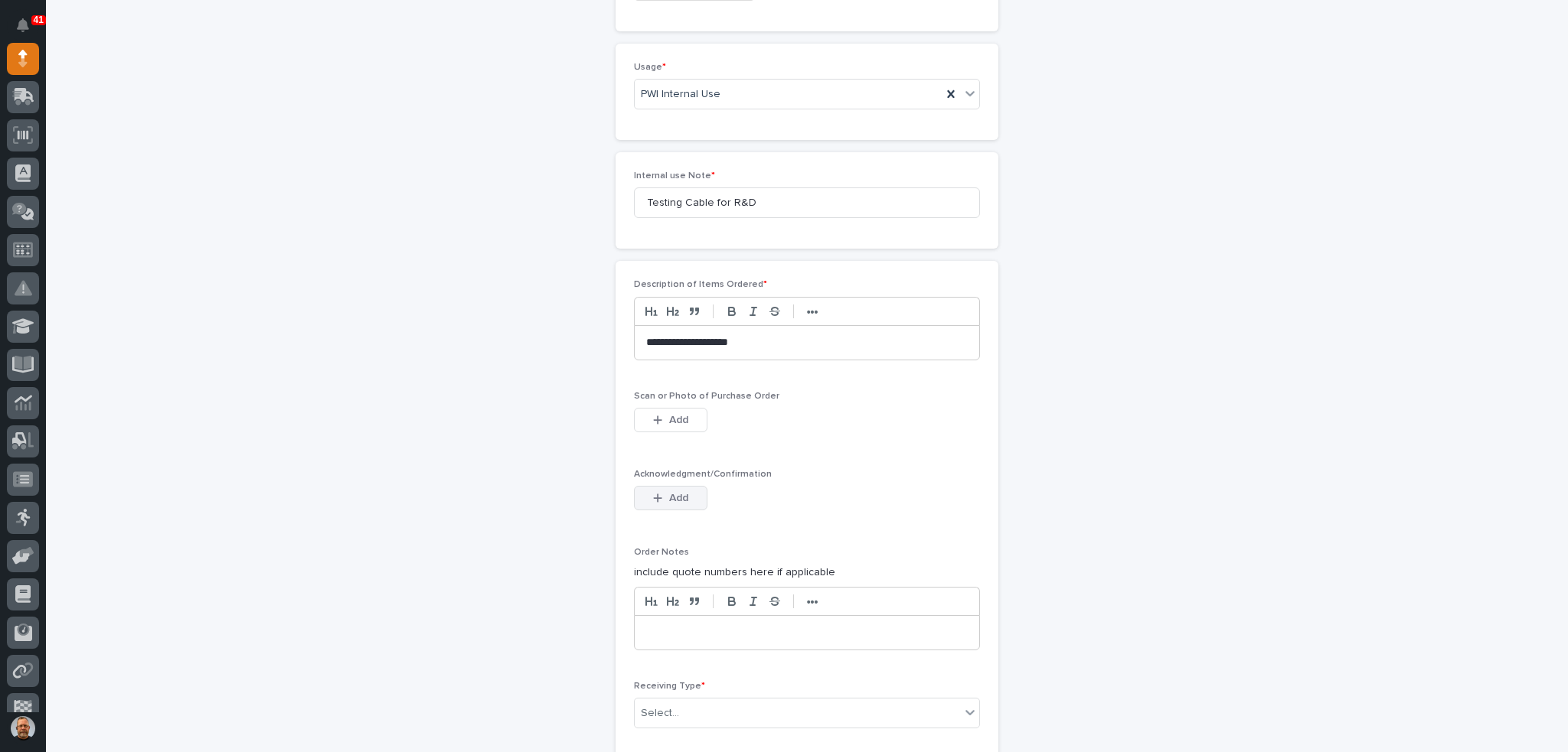
click at [659, 497] on div "button" at bounding box center [660, 497] width 15 height 10
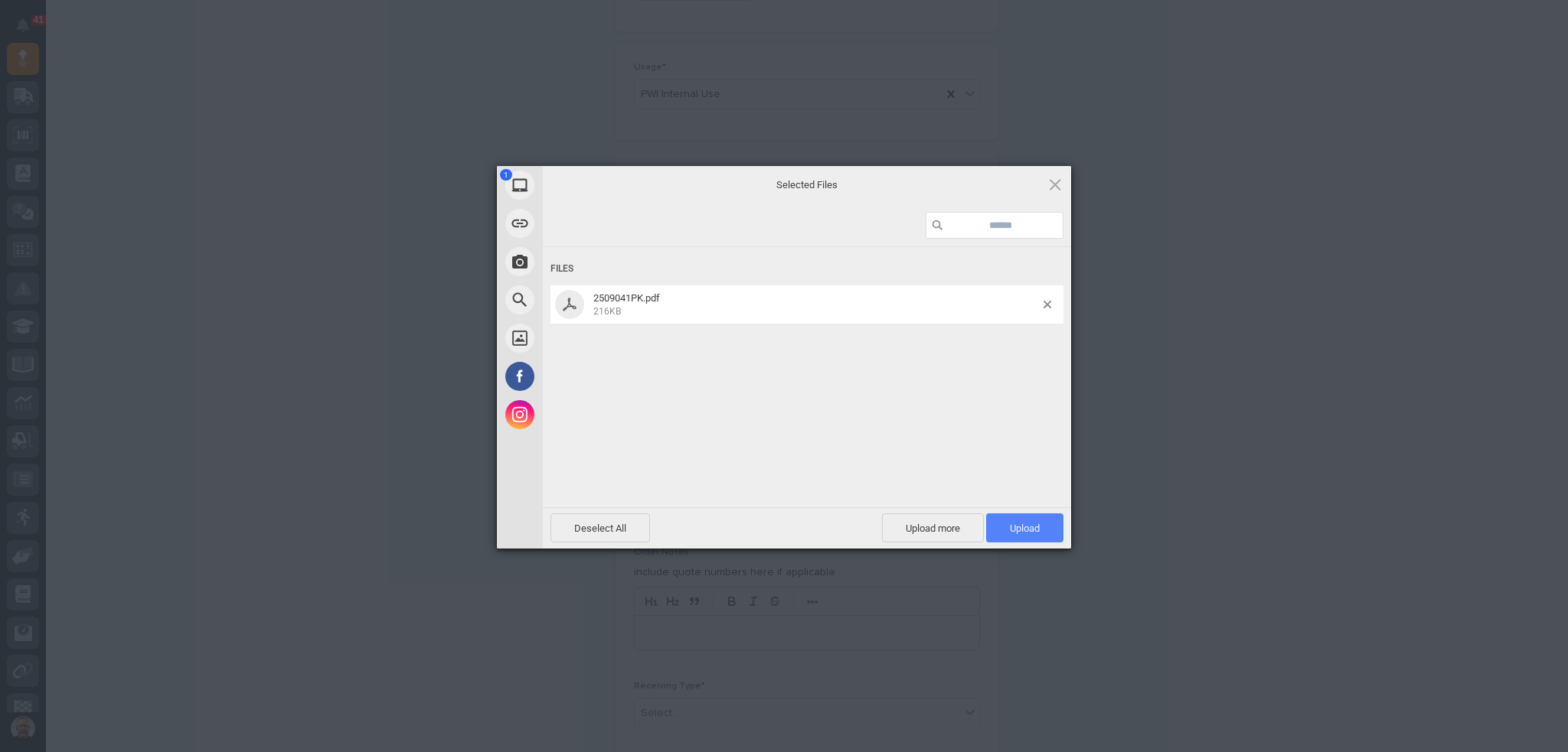
click at [1002, 534] on span "Upload 1" at bounding box center [1024, 527] width 78 height 29
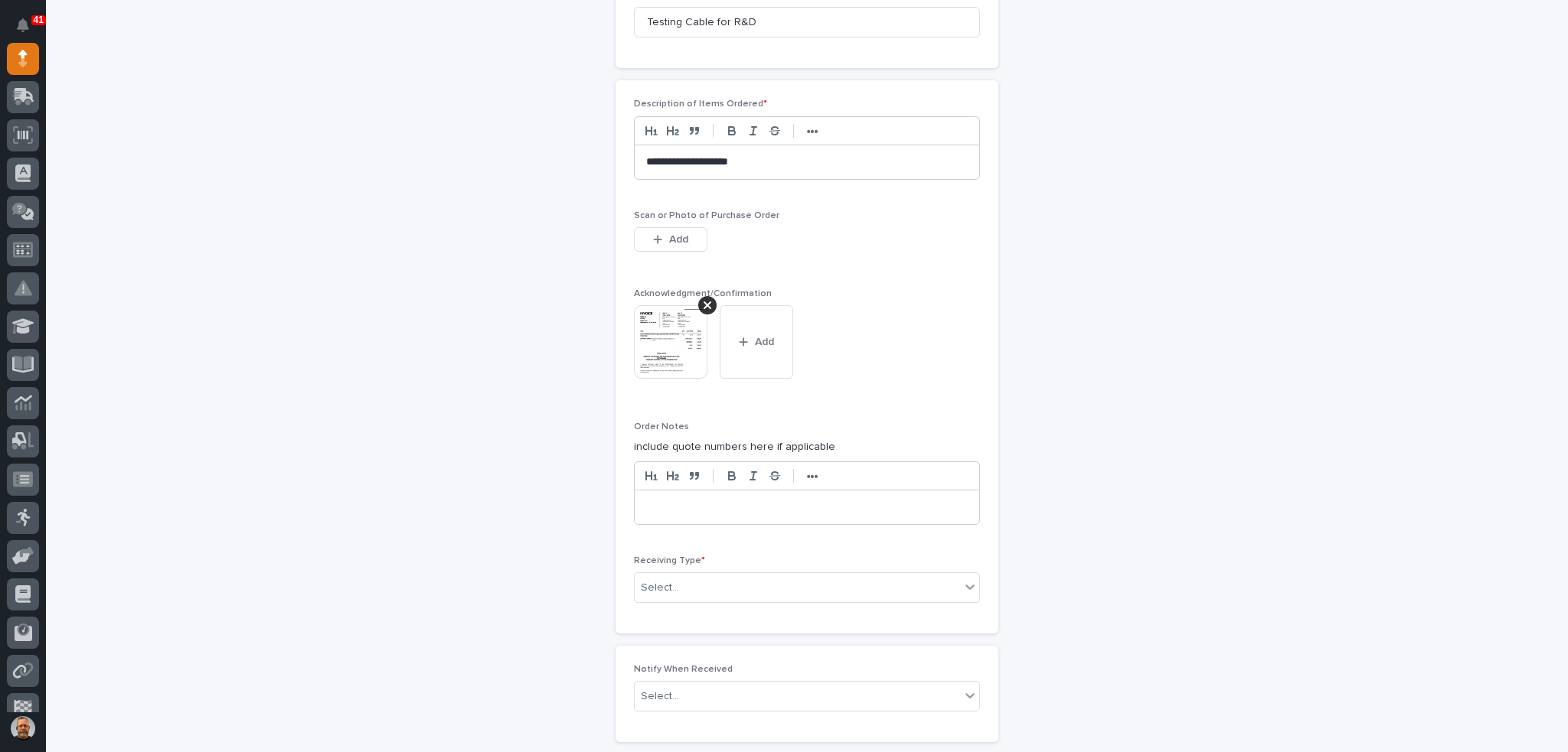
scroll to position [1178, 0]
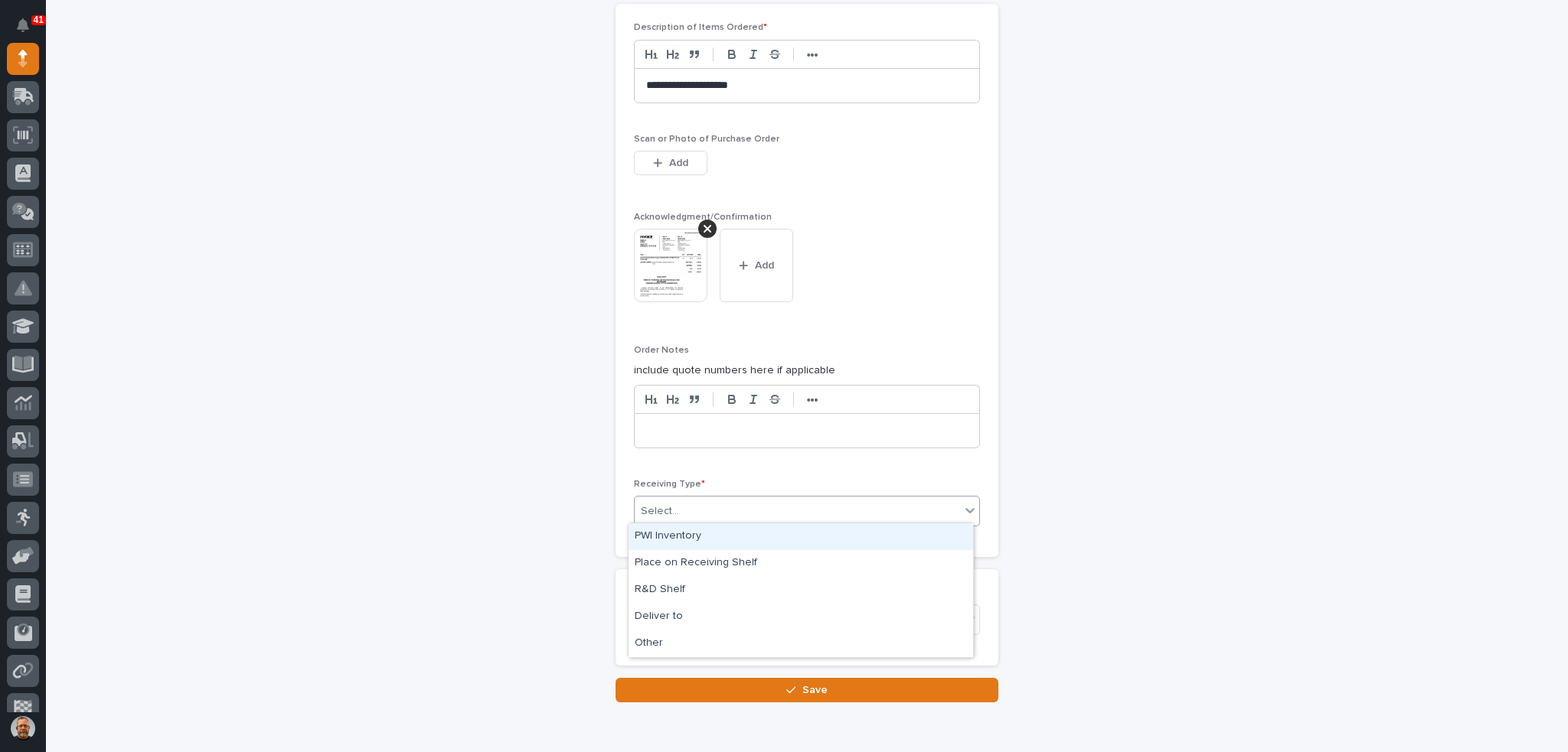
click at [688, 505] on div "Select..." at bounding box center [797, 511] width 325 height 26
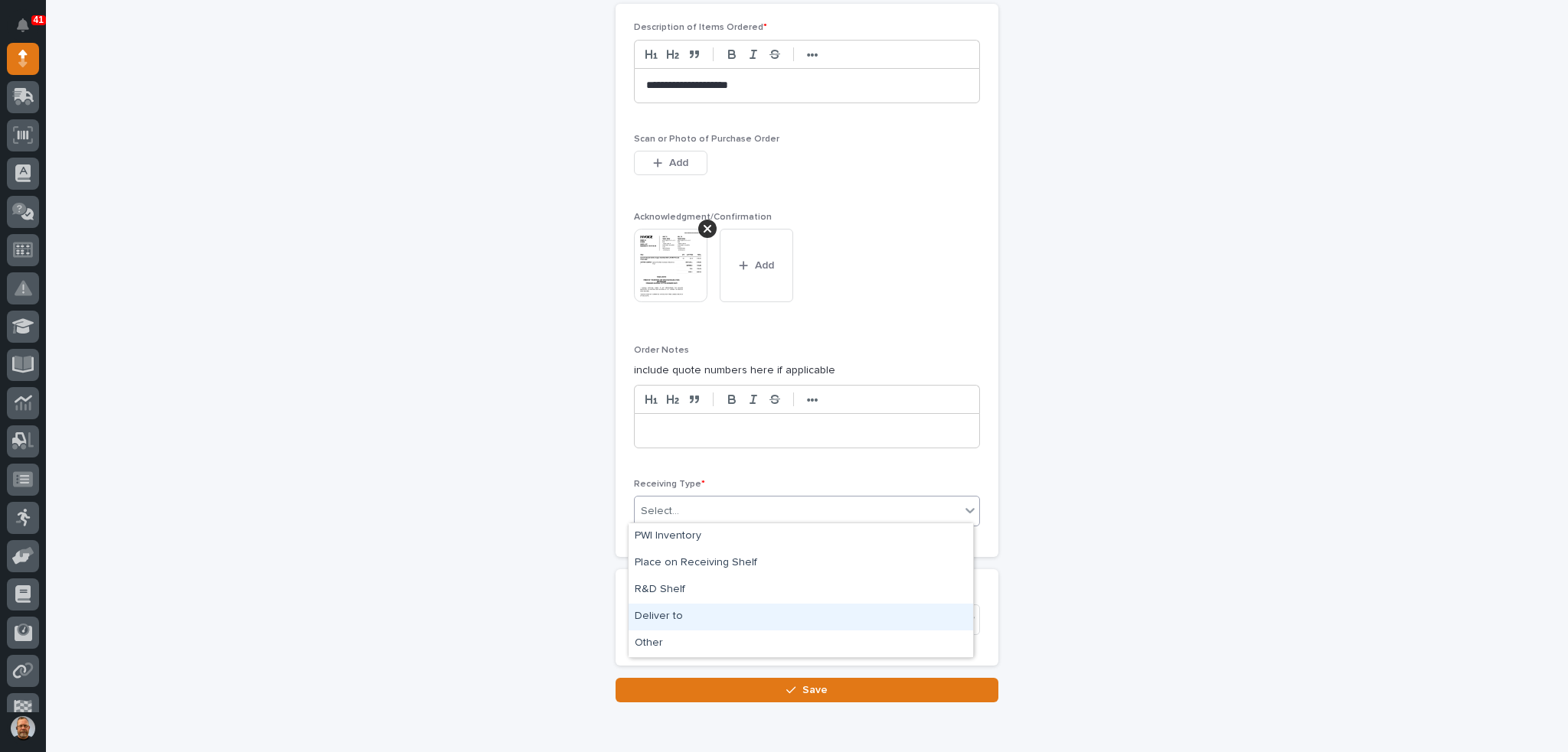
click at [690, 612] on div "Deliver to" at bounding box center [800, 617] width 345 height 27
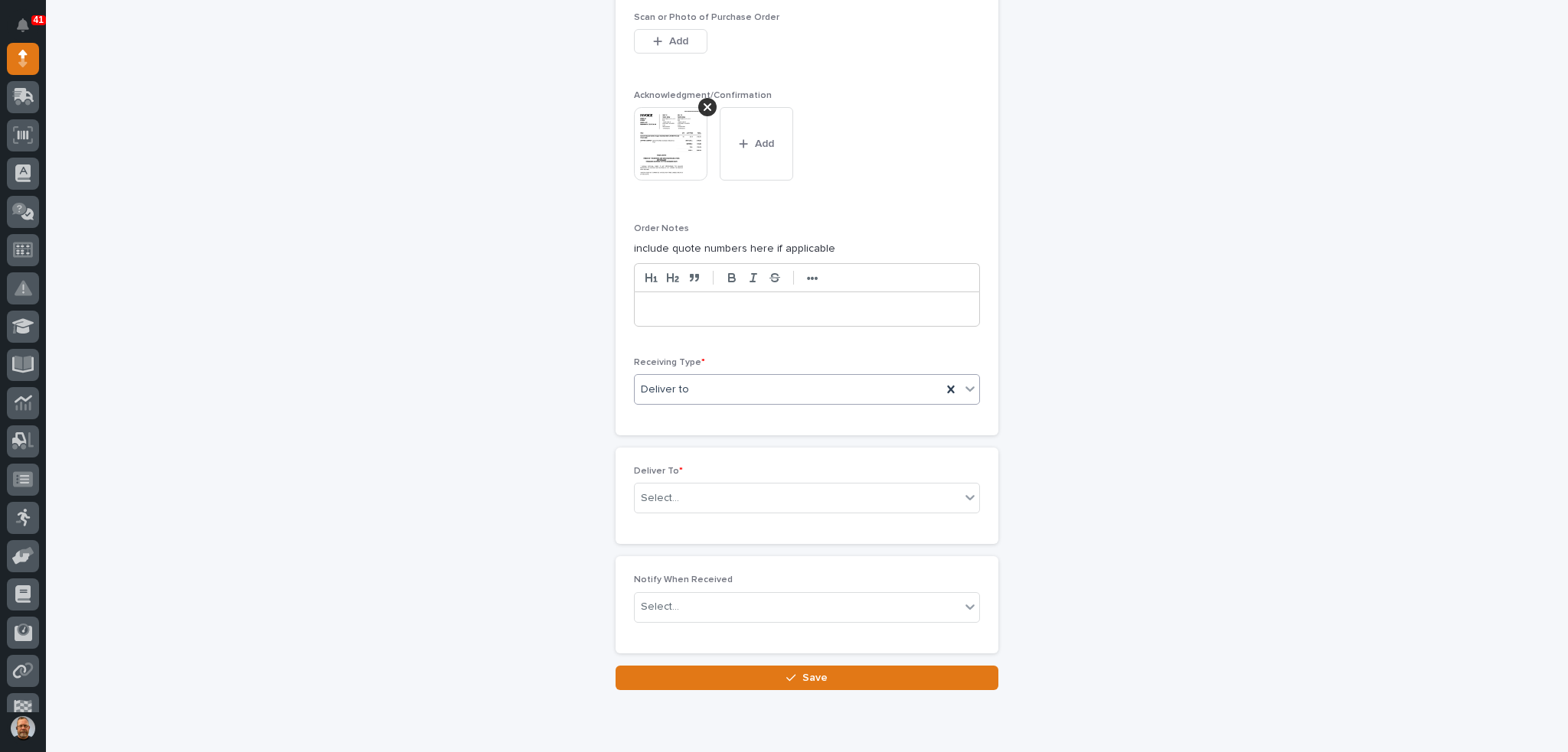
scroll to position [1331, 0]
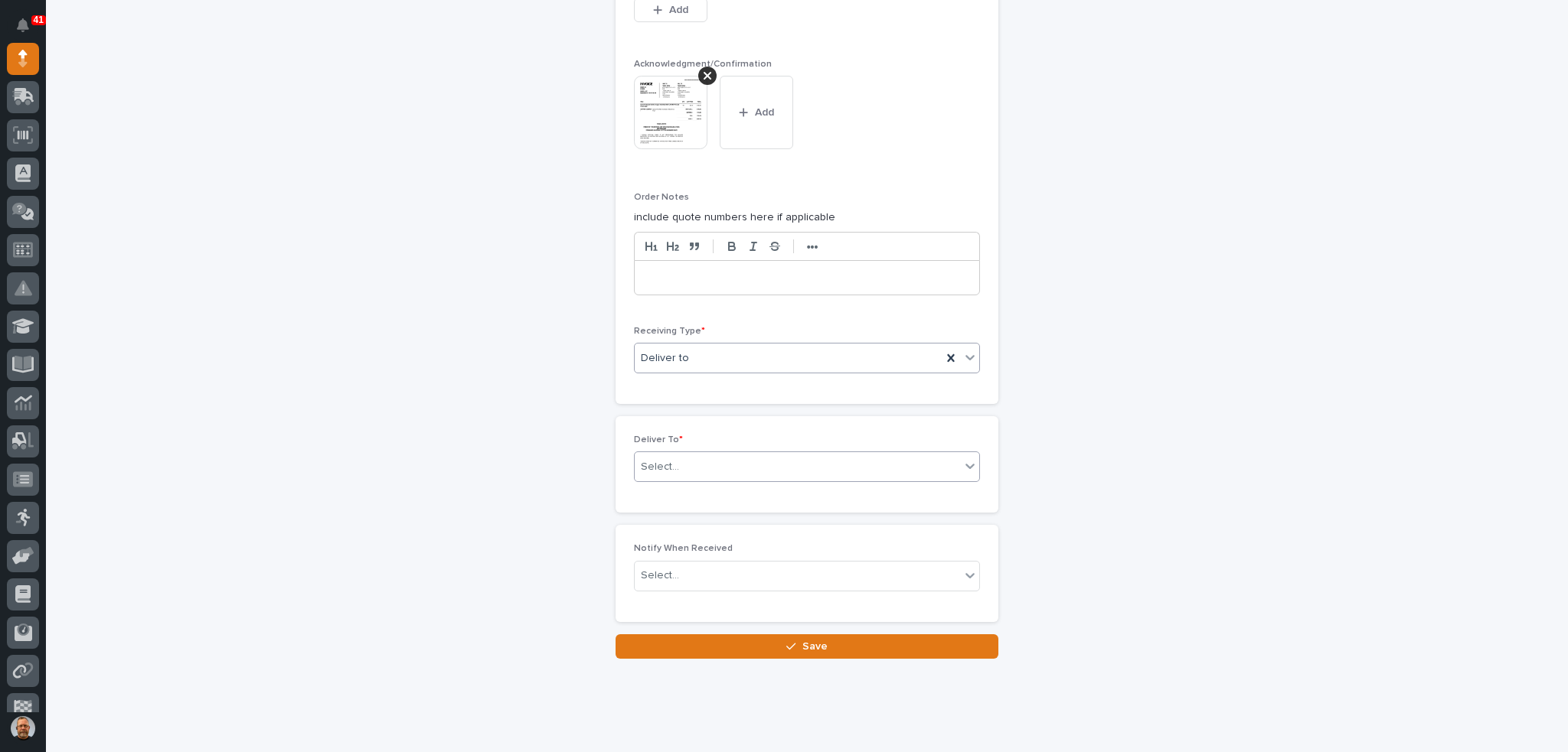
click at [699, 461] on div "Select..." at bounding box center [797, 468] width 325 height 26
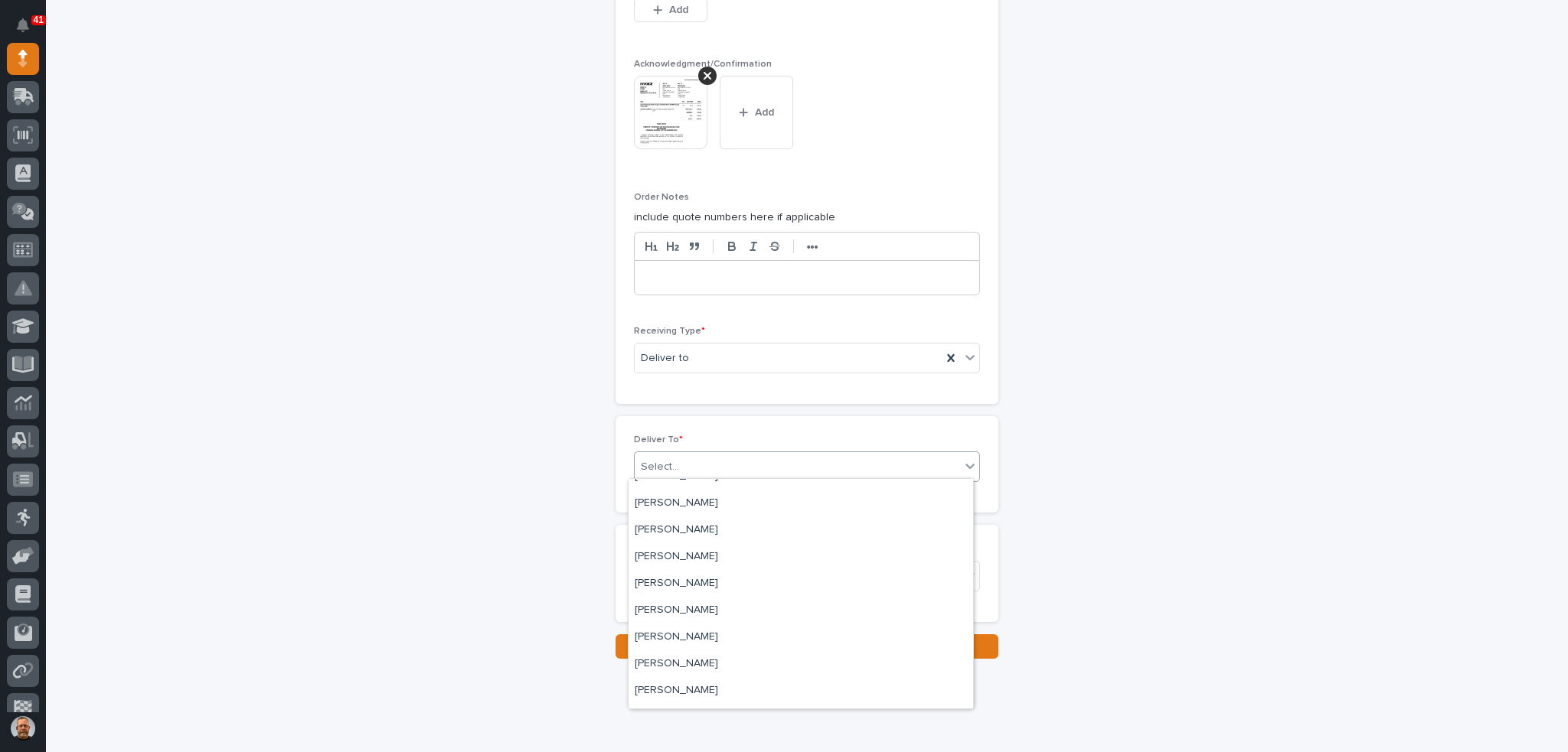
scroll to position [5738, 0]
click at [708, 590] on div "[PERSON_NAME]" at bounding box center [800, 592] width 345 height 27
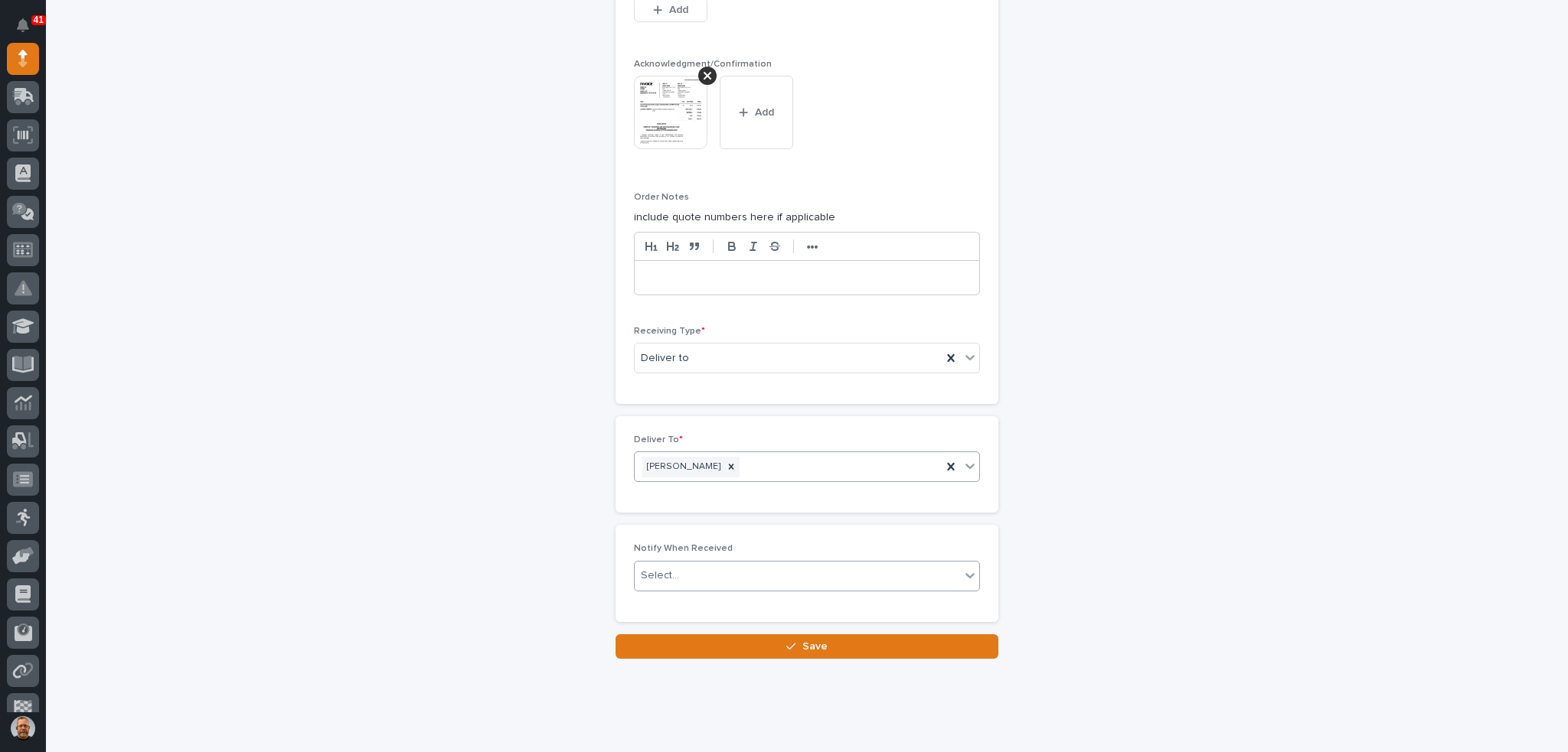
click at [686, 566] on div "Select..." at bounding box center [797, 576] width 325 height 26
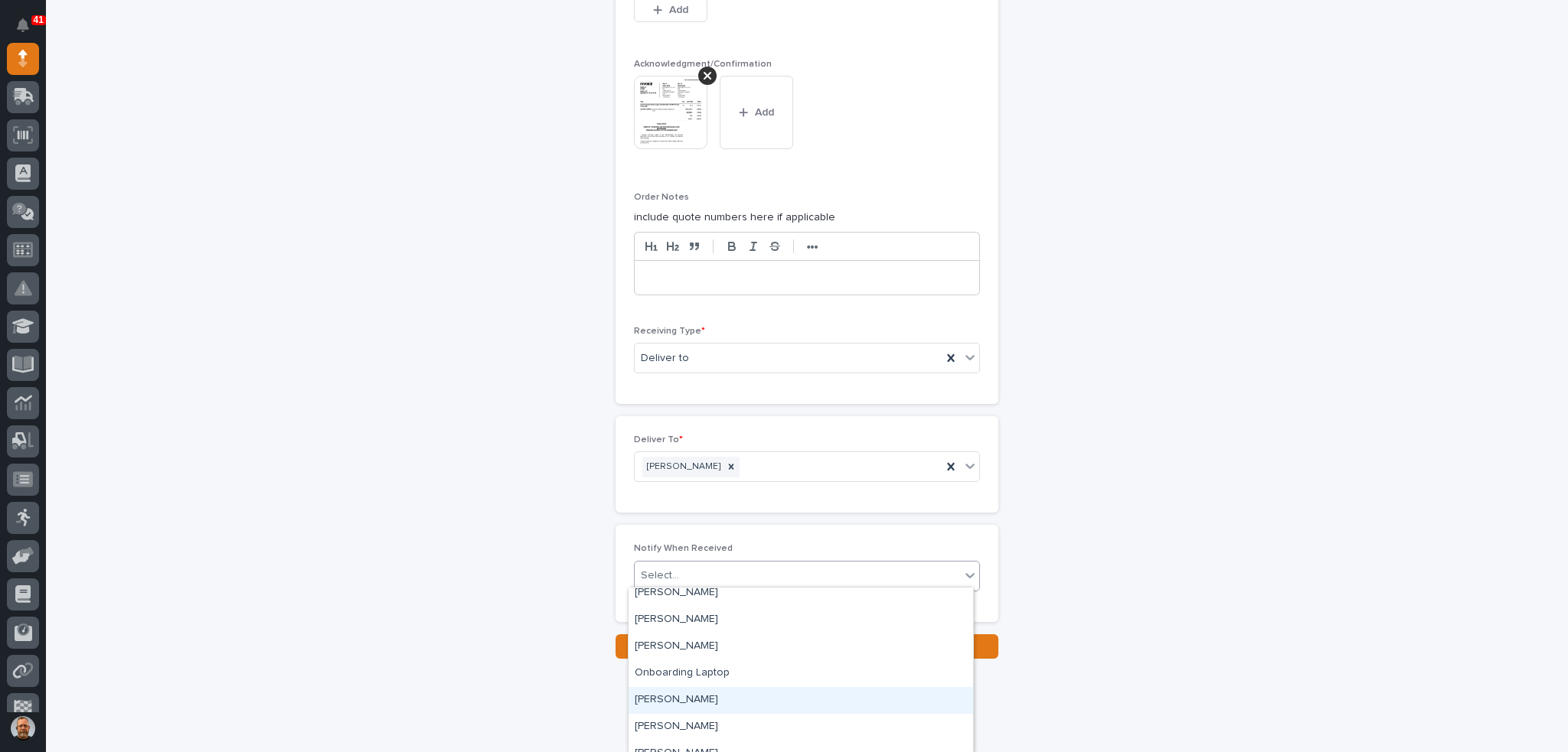
click at [748, 704] on div "[PERSON_NAME]" at bounding box center [800, 701] width 345 height 27
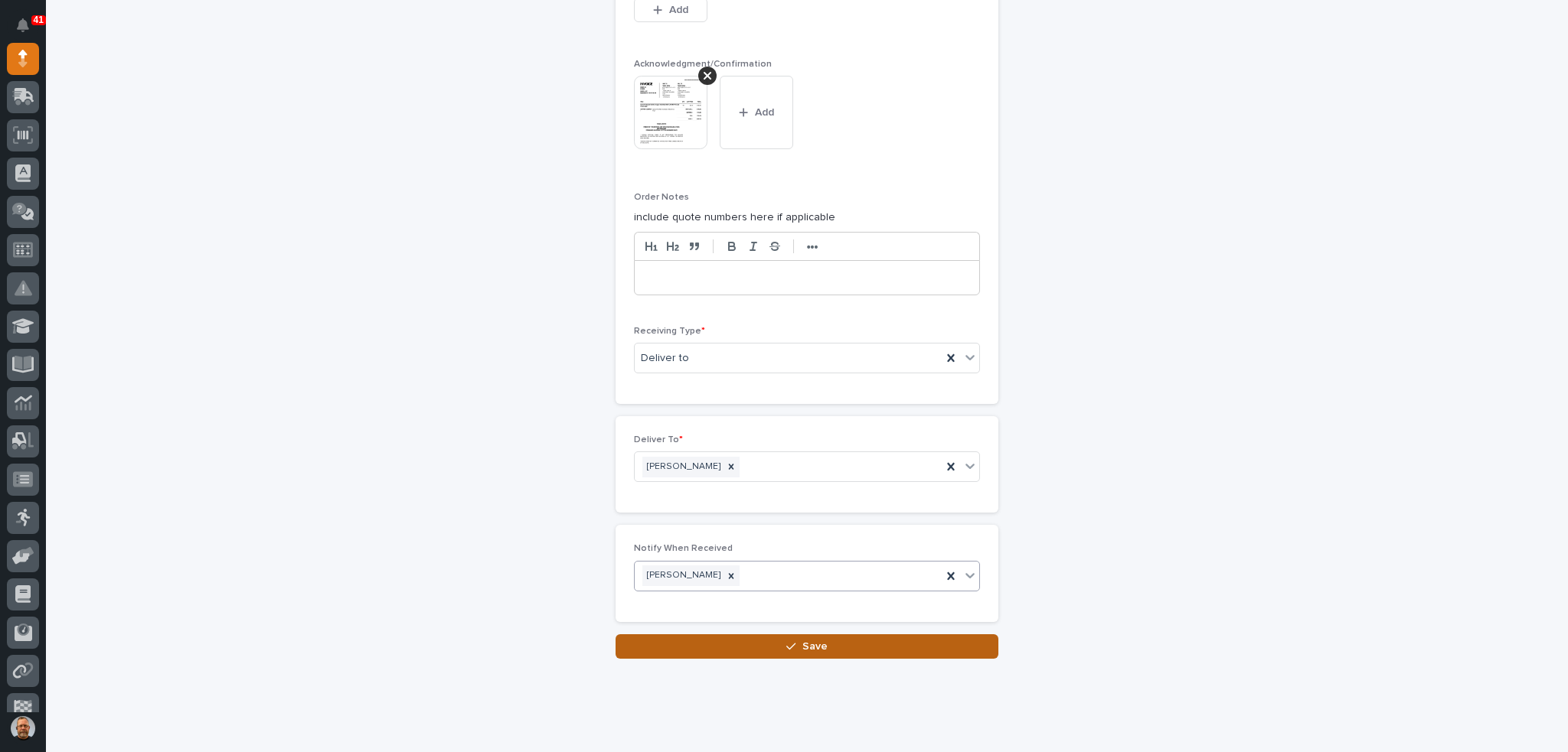
click at [744, 644] on button "Save" at bounding box center [807, 647] width 383 height 25
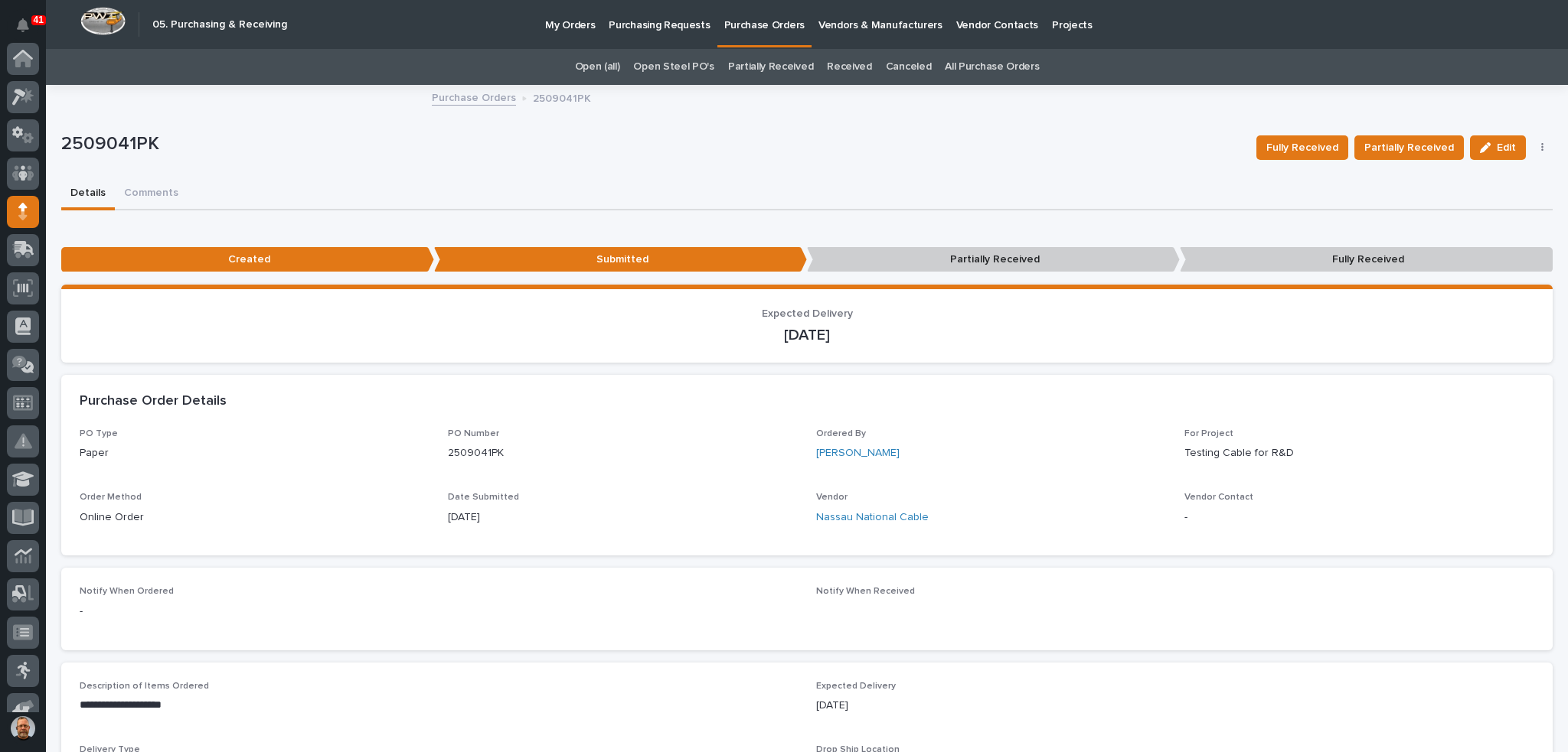
scroll to position [153, 0]
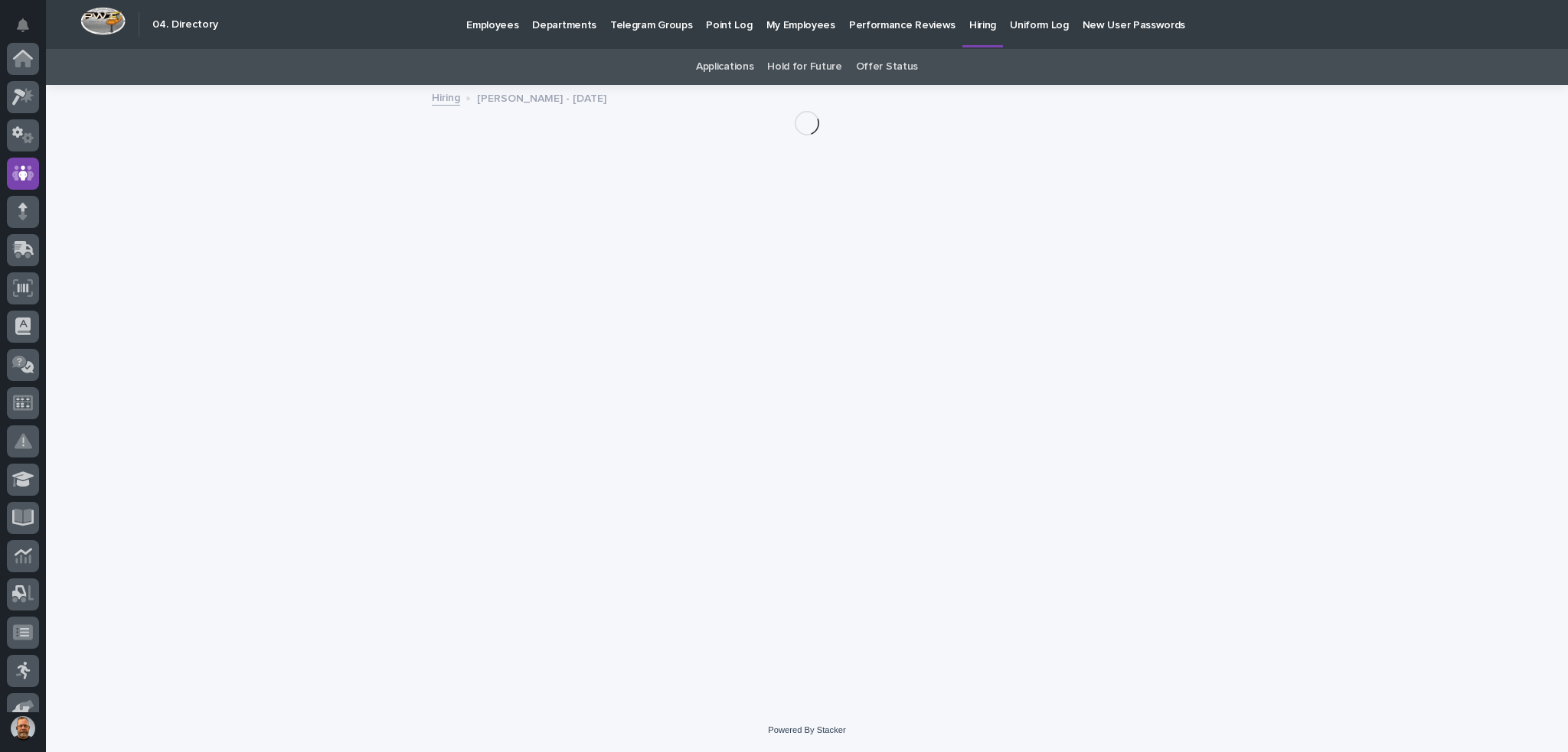
scroll to position [115, 0]
